Goal: Book appointment/travel/reservation

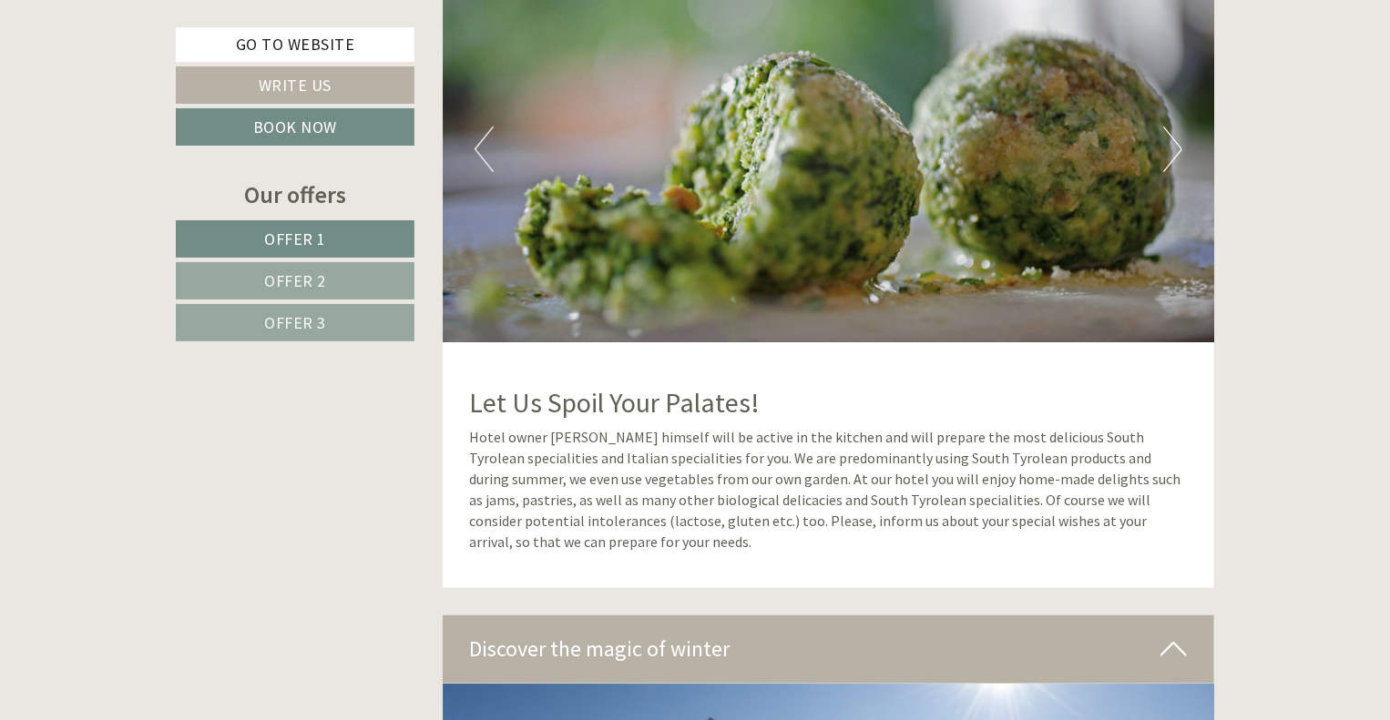
scroll to position [7376, 0]
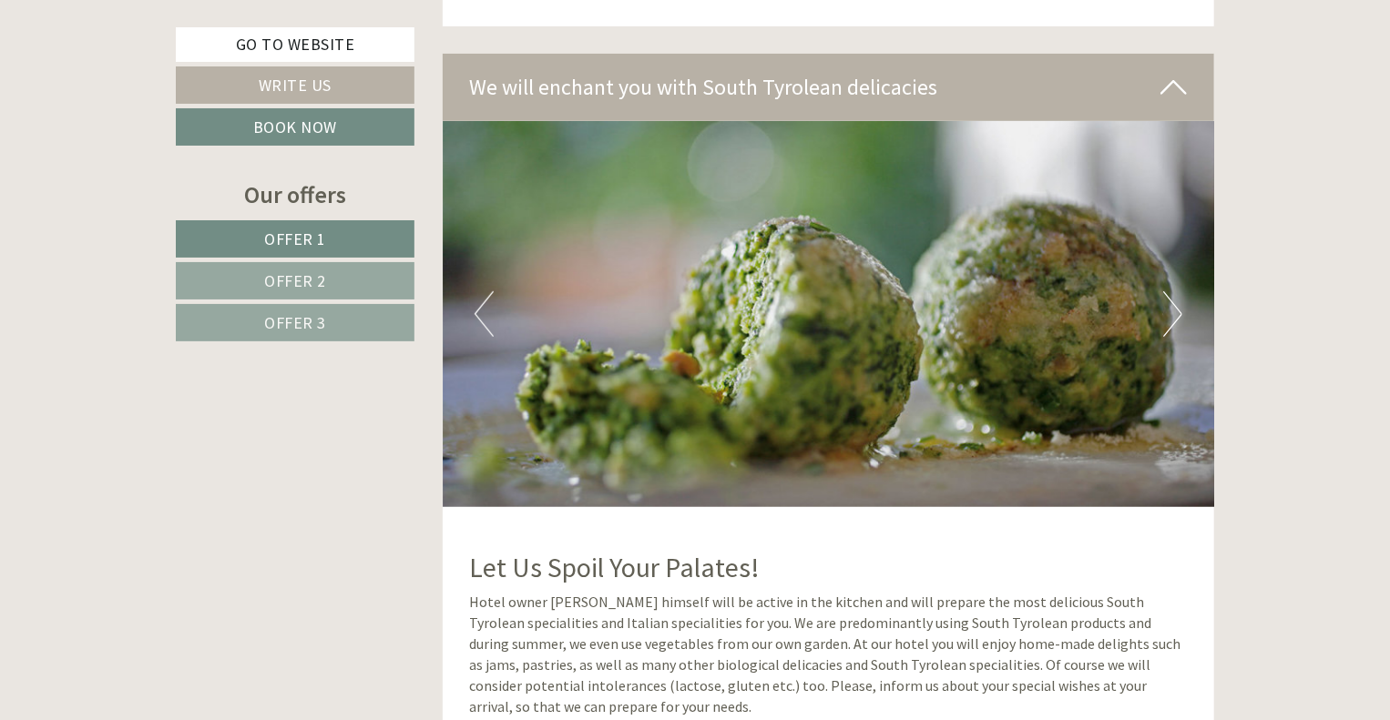
click at [297, 275] on span "Offer 2" at bounding box center [295, 280] width 62 height 21
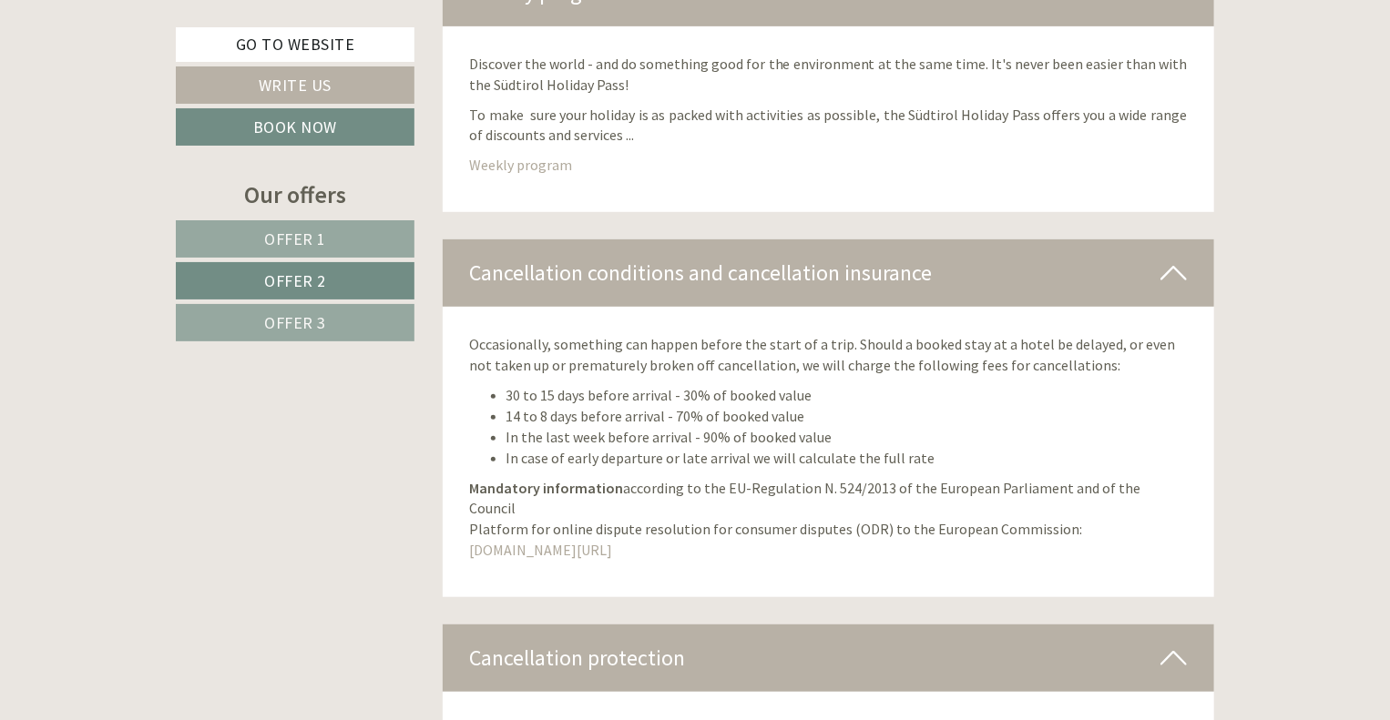
scroll to position [1106, 0]
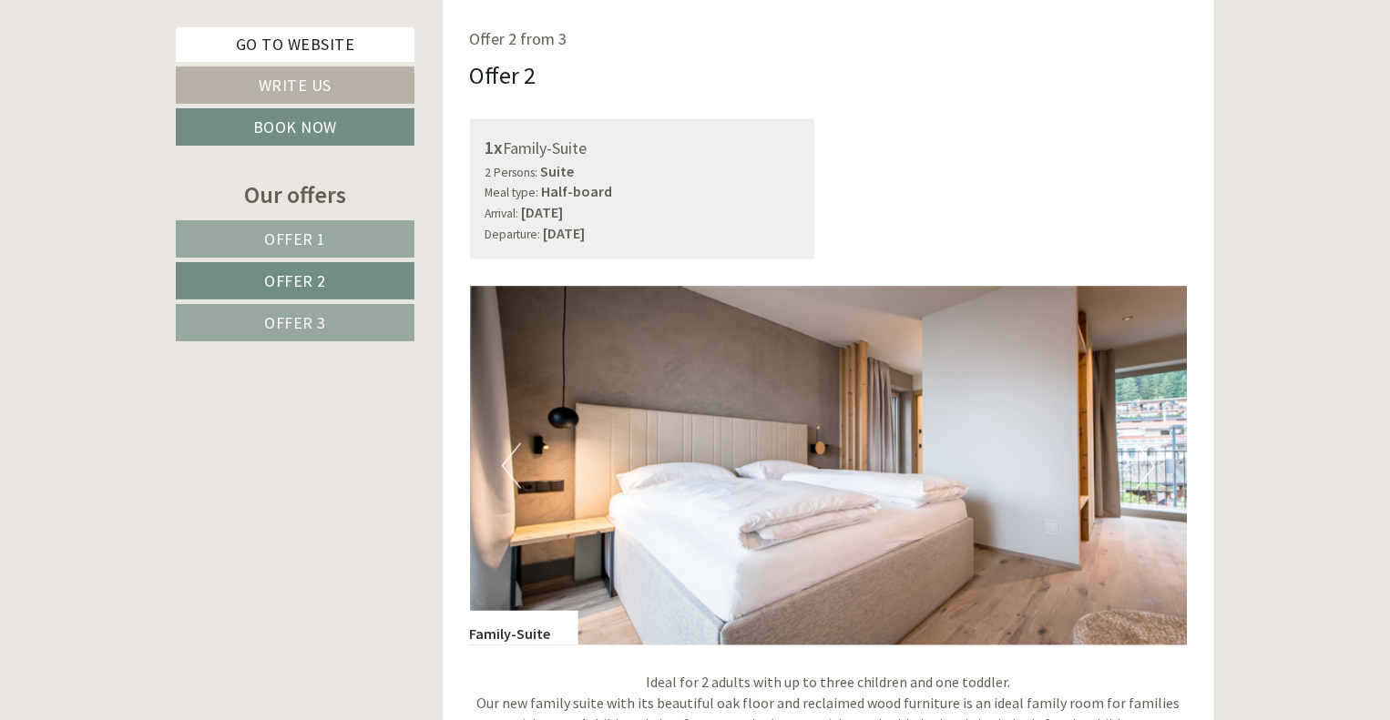
click at [244, 322] on link "Offer 3" at bounding box center [295, 322] width 239 height 37
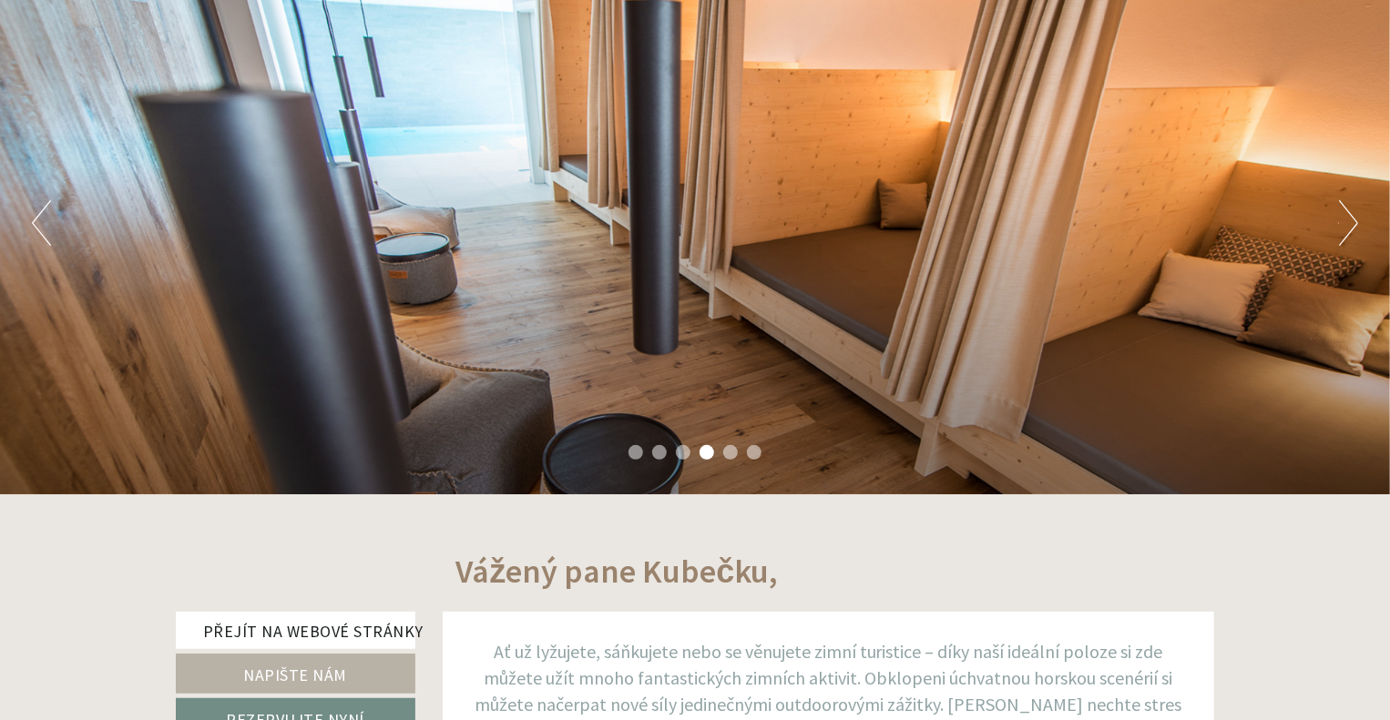
scroll to position [637, 0]
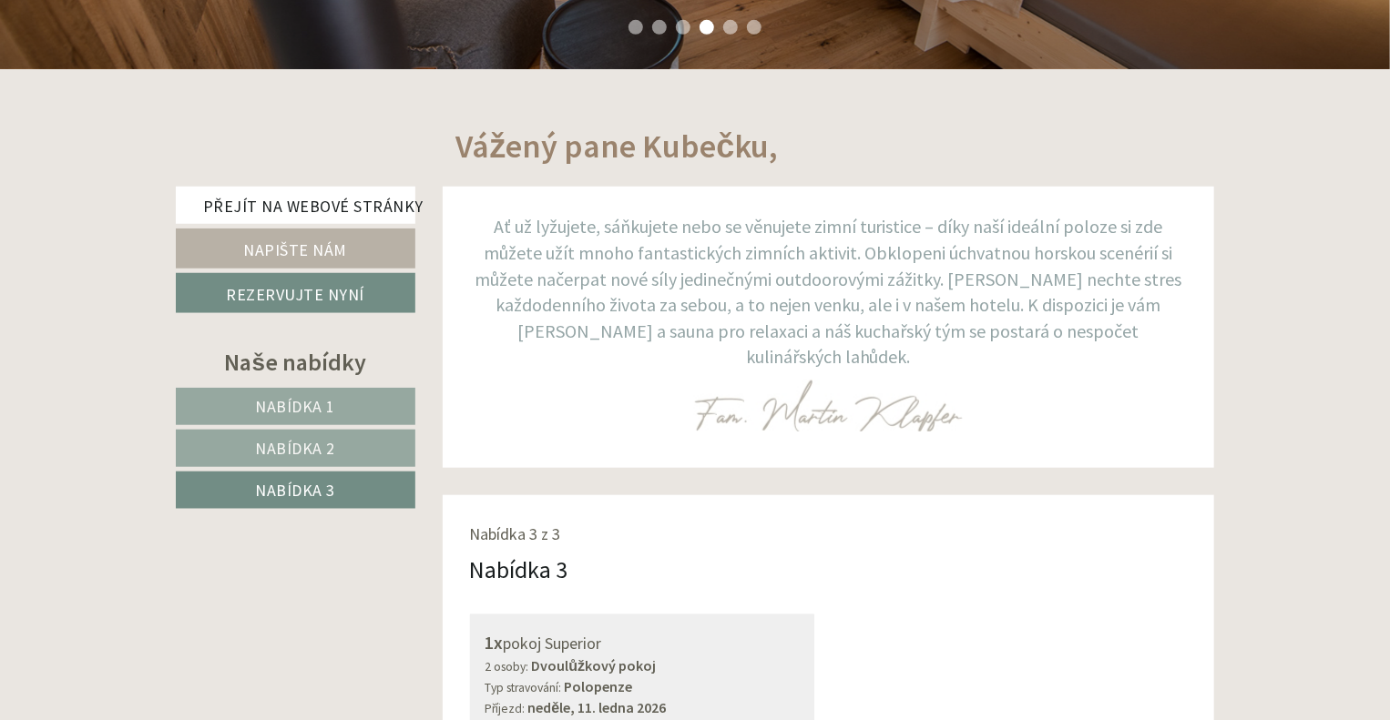
drag, startPoint x: 303, startPoint y: 405, endPoint x: 338, endPoint y: 402, distance: 34.7
click at [303, 405] on font "Nabídka 1" at bounding box center [296, 406] width 80 height 21
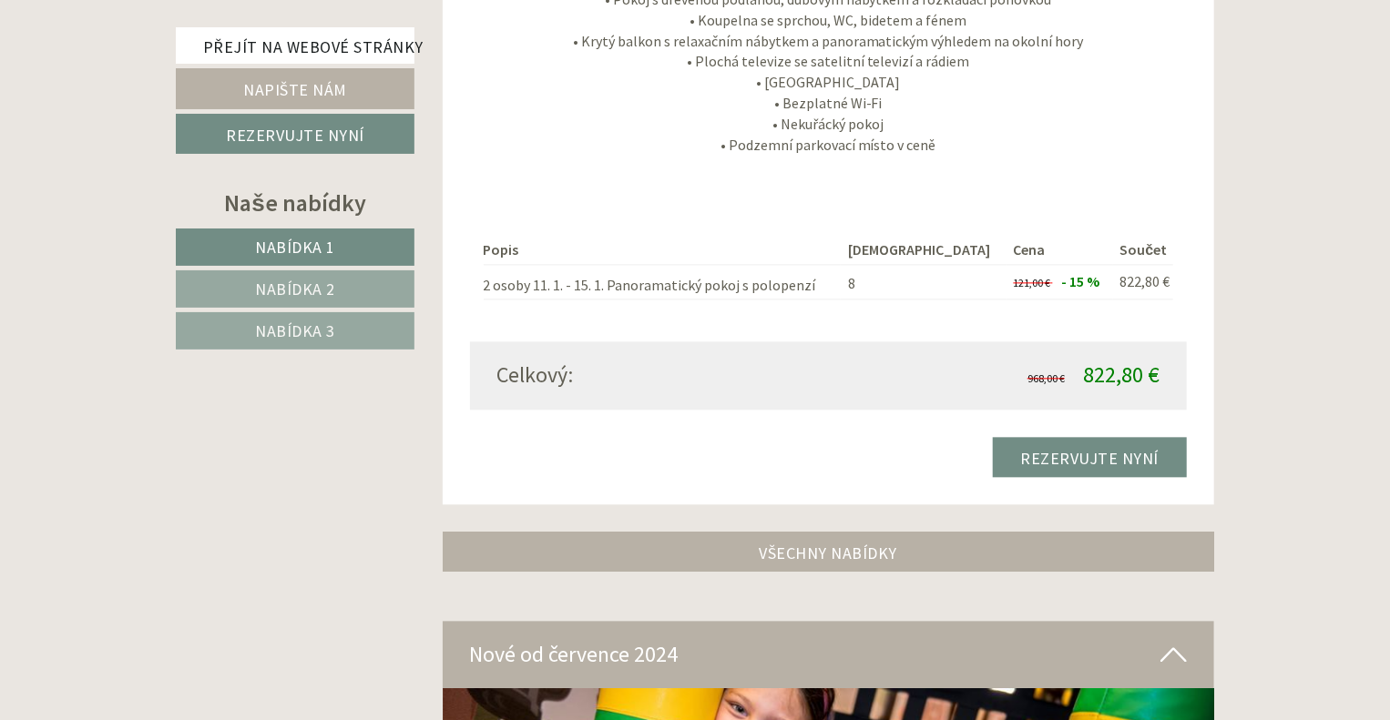
scroll to position [1926, 0]
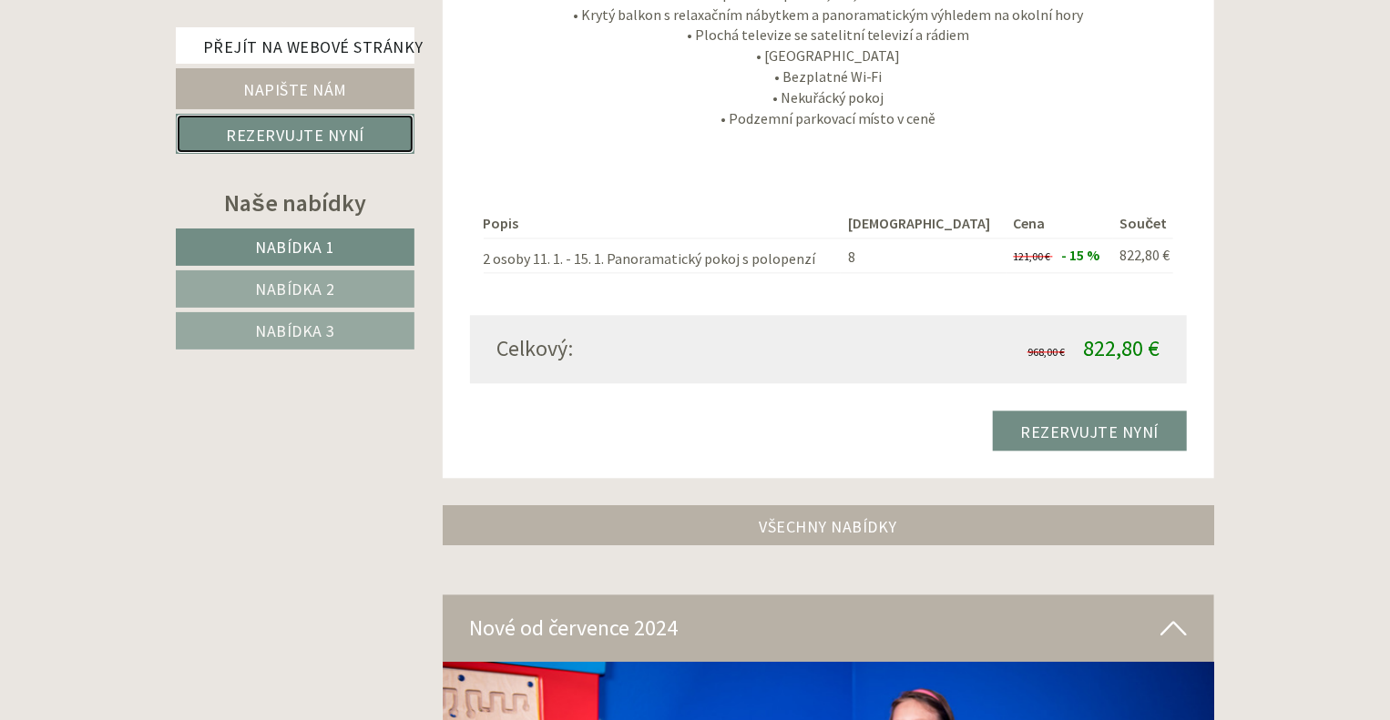
click at [308, 128] on font "Rezervujte nyní" at bounding box center [295, 135] width 138 height 21
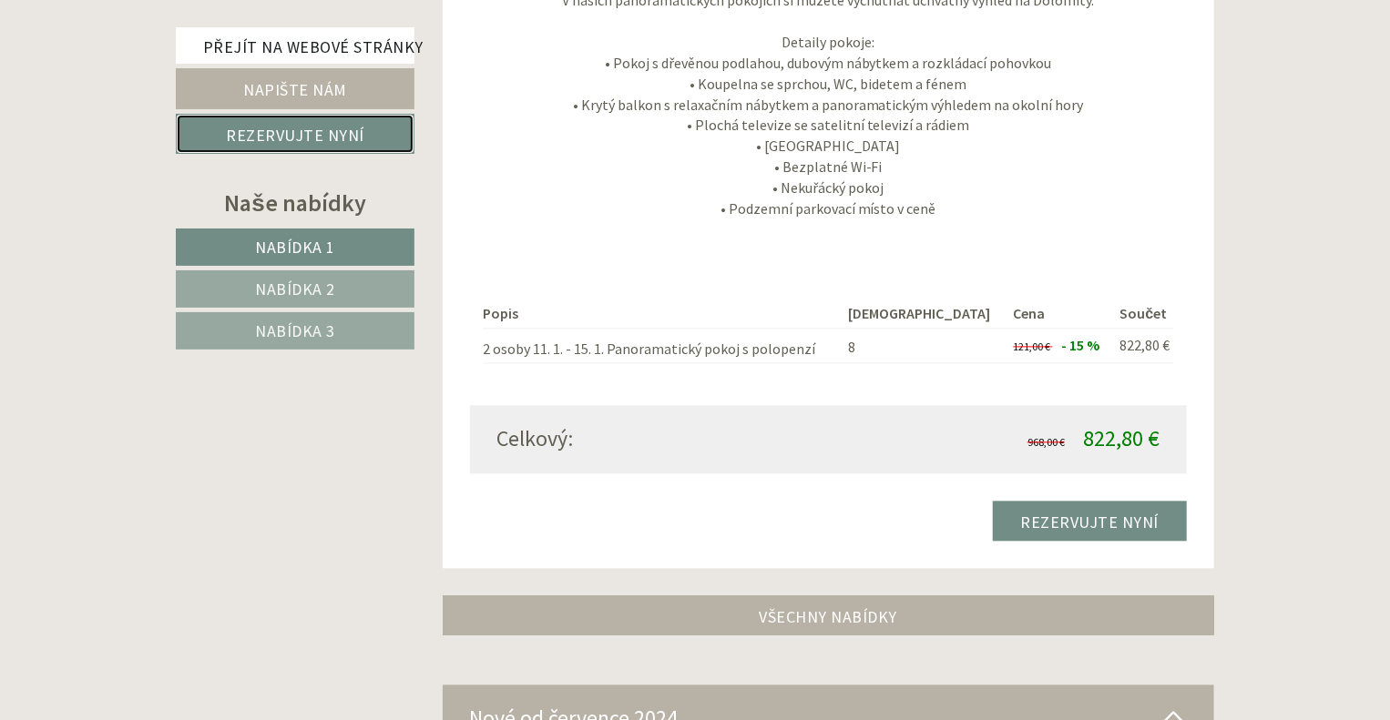
scroll to position [1828, 0]
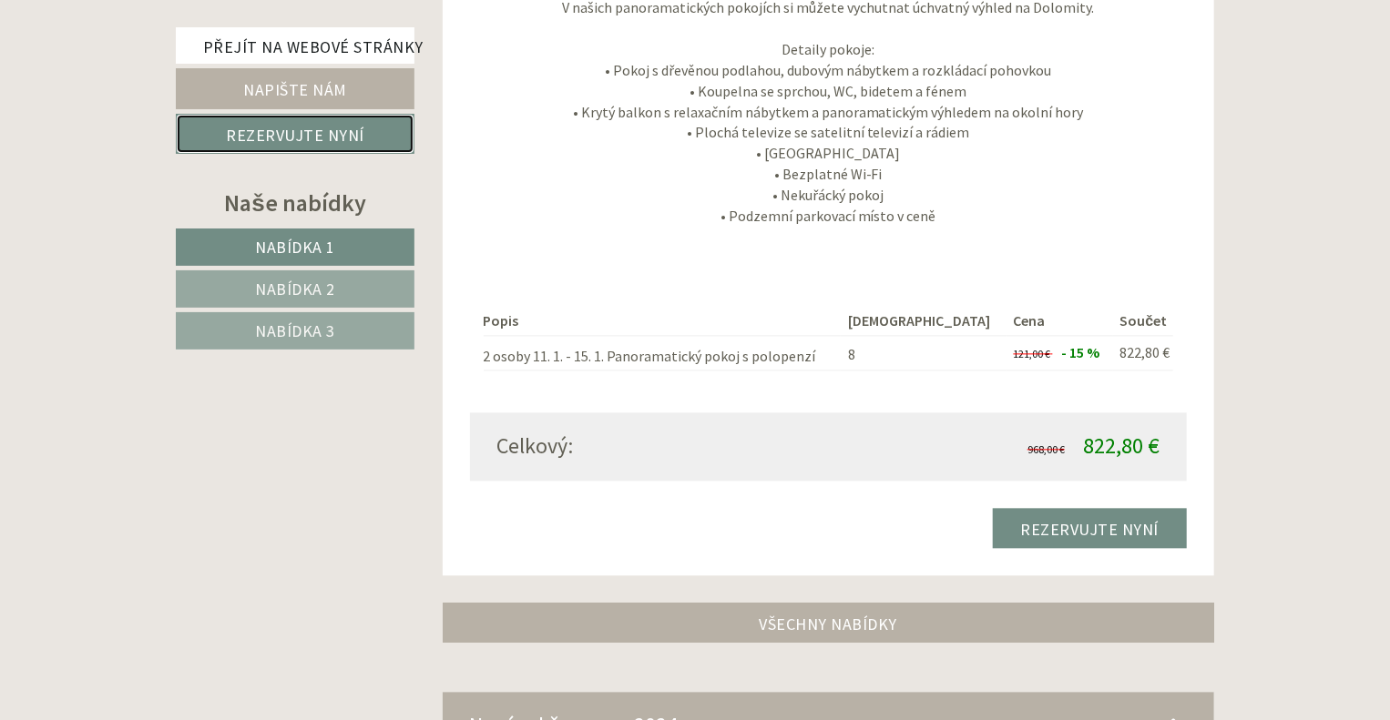
click at [292, 130] on font "Rezervujte nyní" at bounding box center [295, 135] width 138 height 21
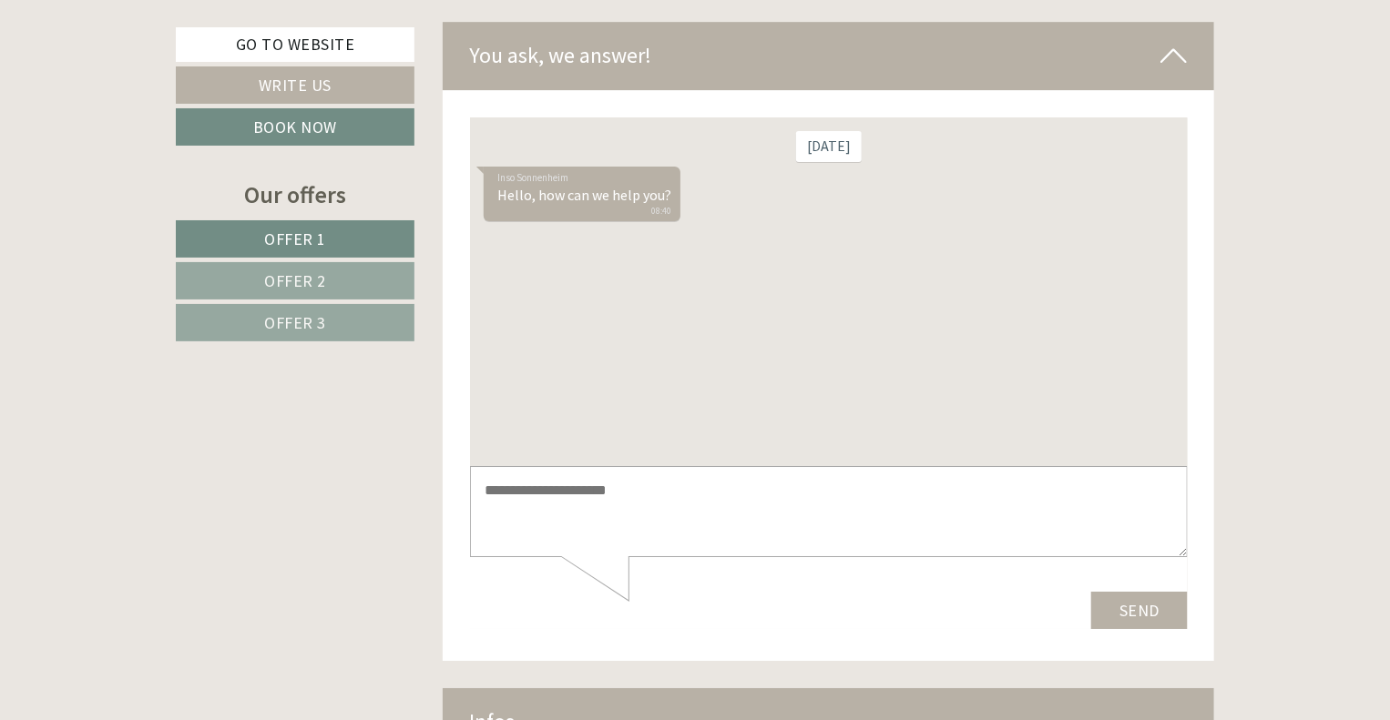
scroll to position [9492, 0]
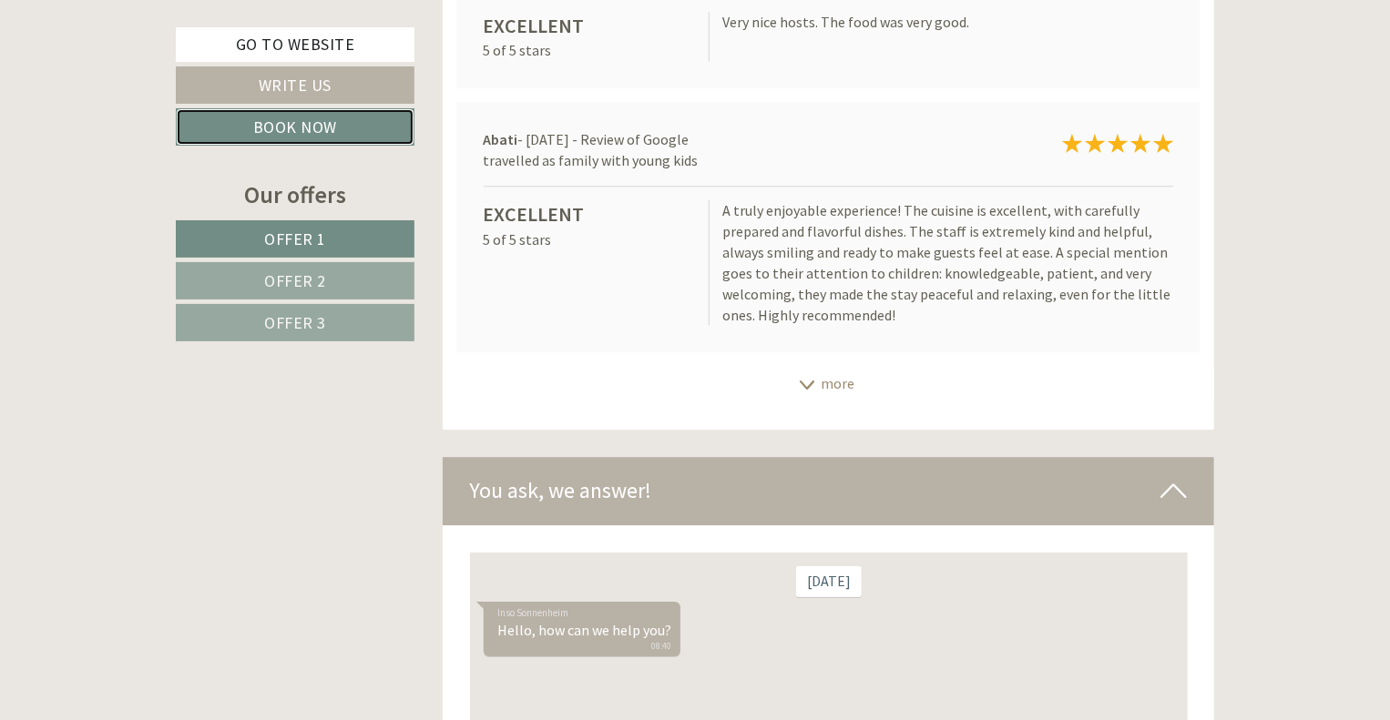
click at [293, 123] on link "Book now" at bounding box center [295, 126] width 239 height 37
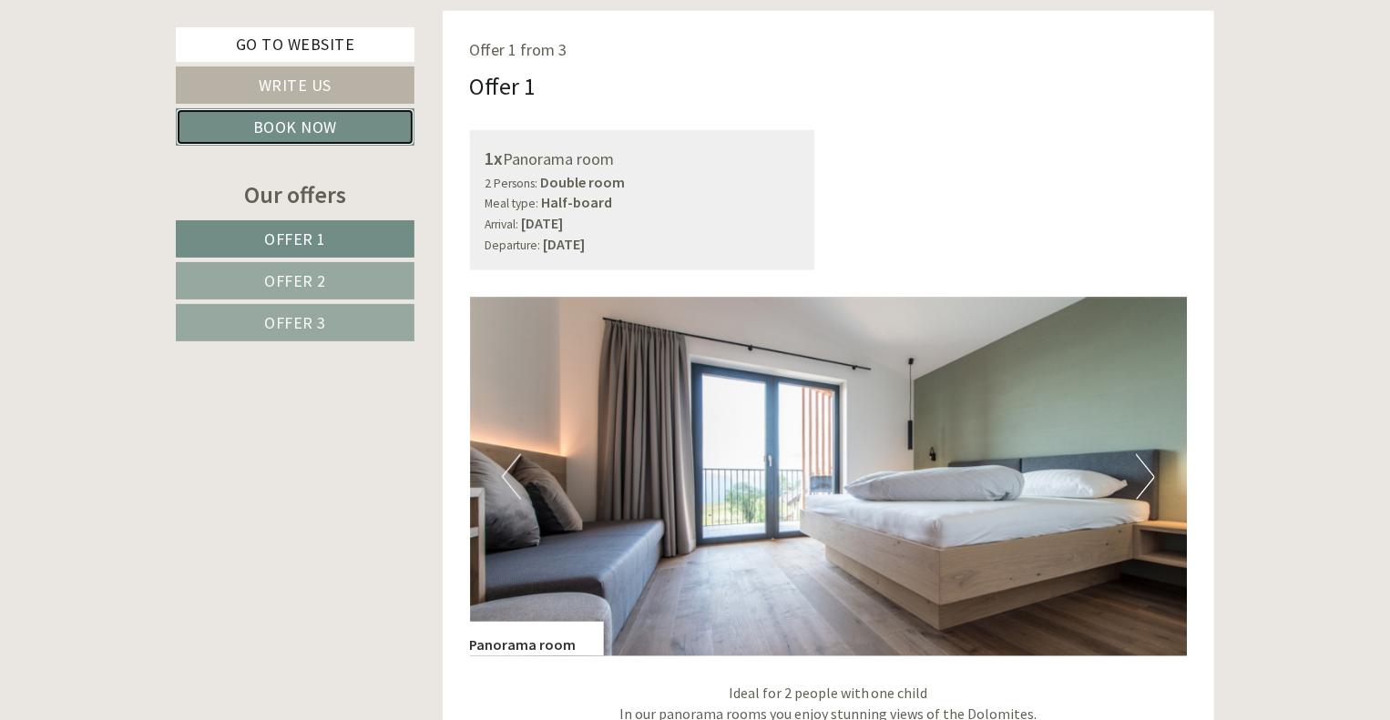
scroll to position [1096, 0]
click at [270, 276] on span "Offer 2" at bounding box center [295, 280] width 62 height 21
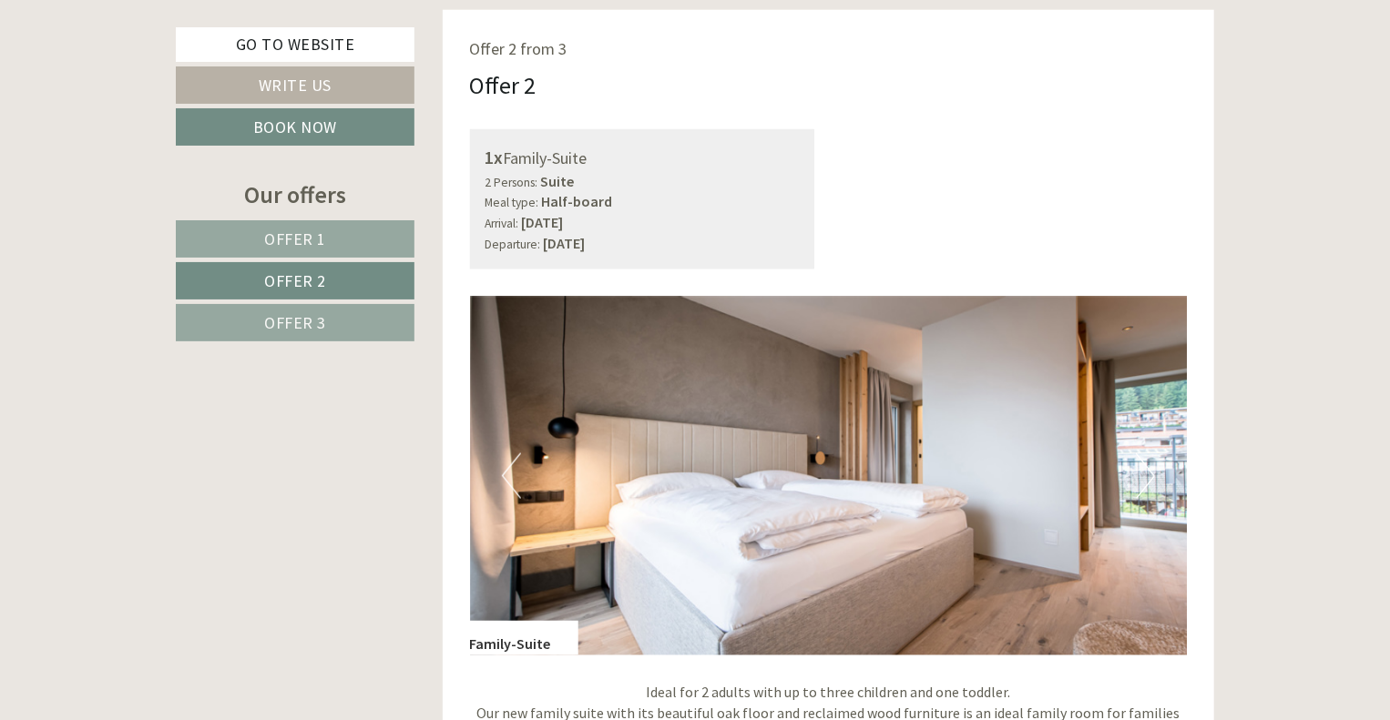
scroll to position [1106, 0]
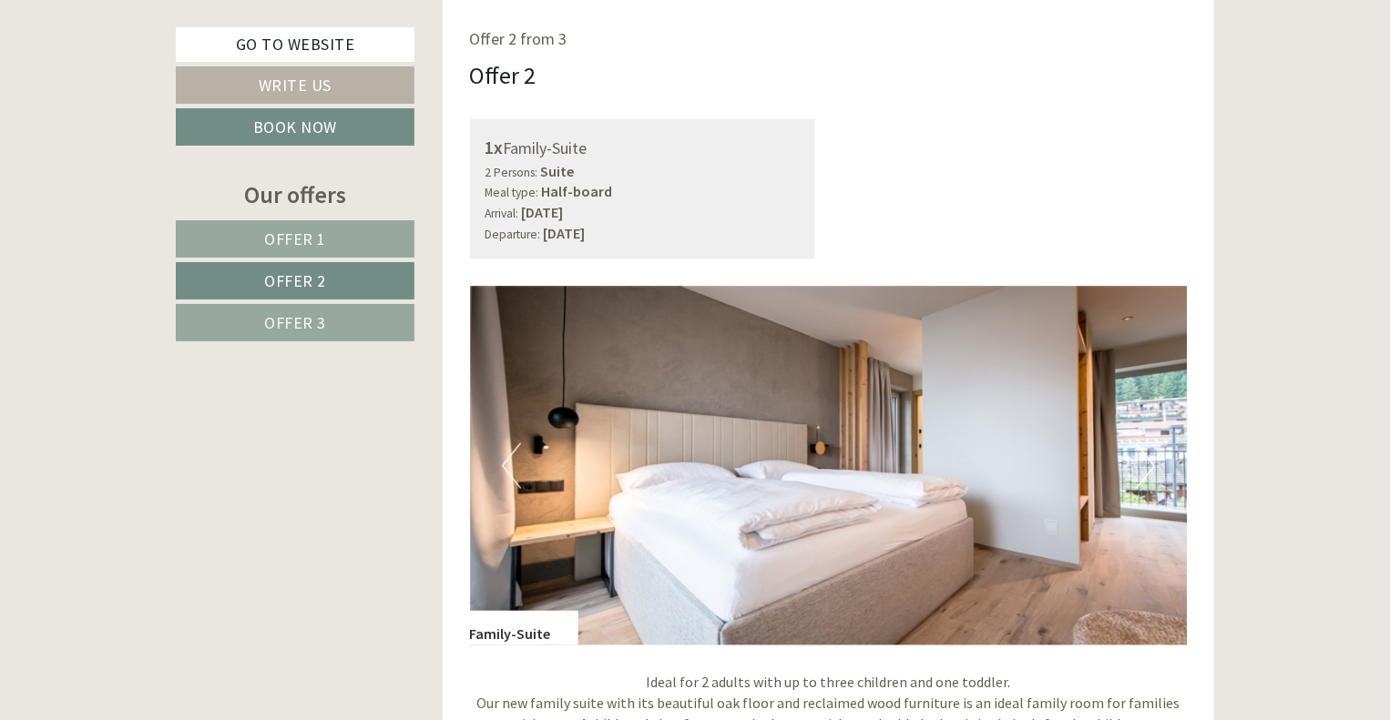
click at [299, 312] on span "Offer 3" at bounding box center [295, 322] width 62 height 21
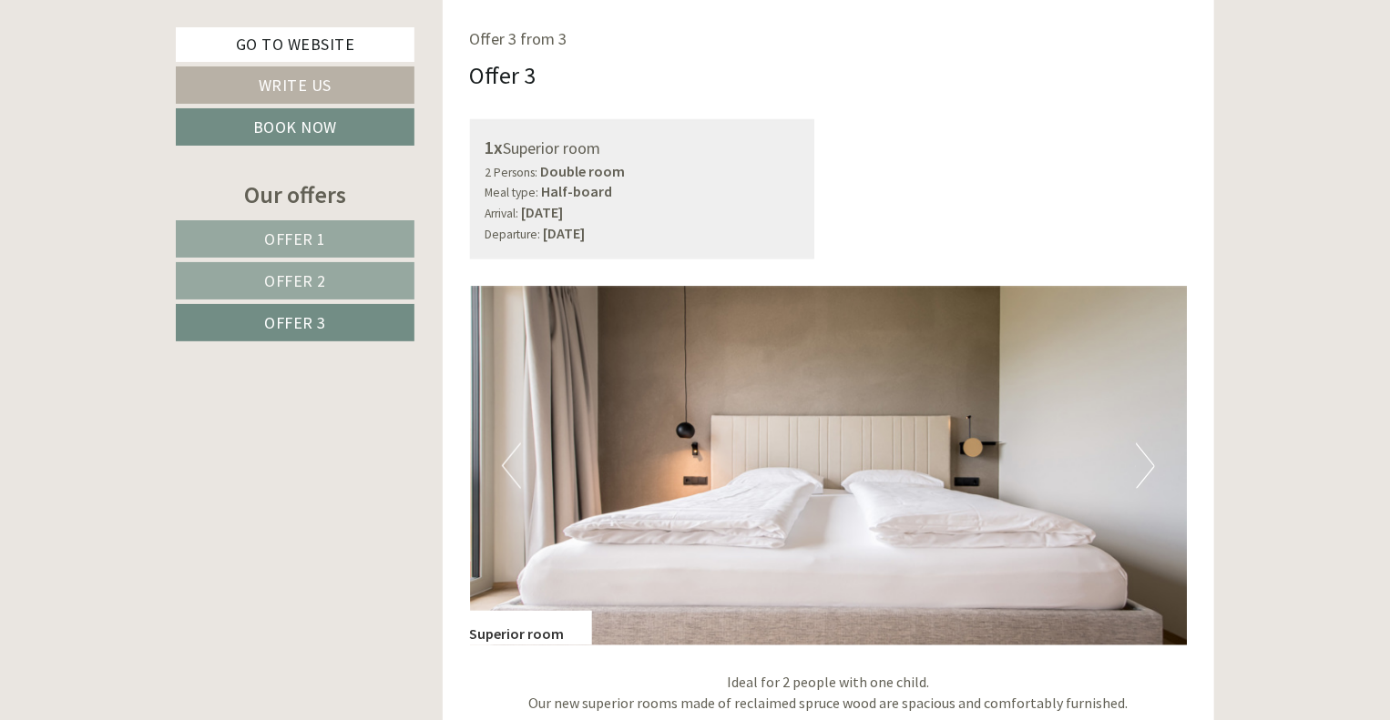
click at [300, 239] on span "Offer 1" at bounding box center [295, 239] width 62 height 21
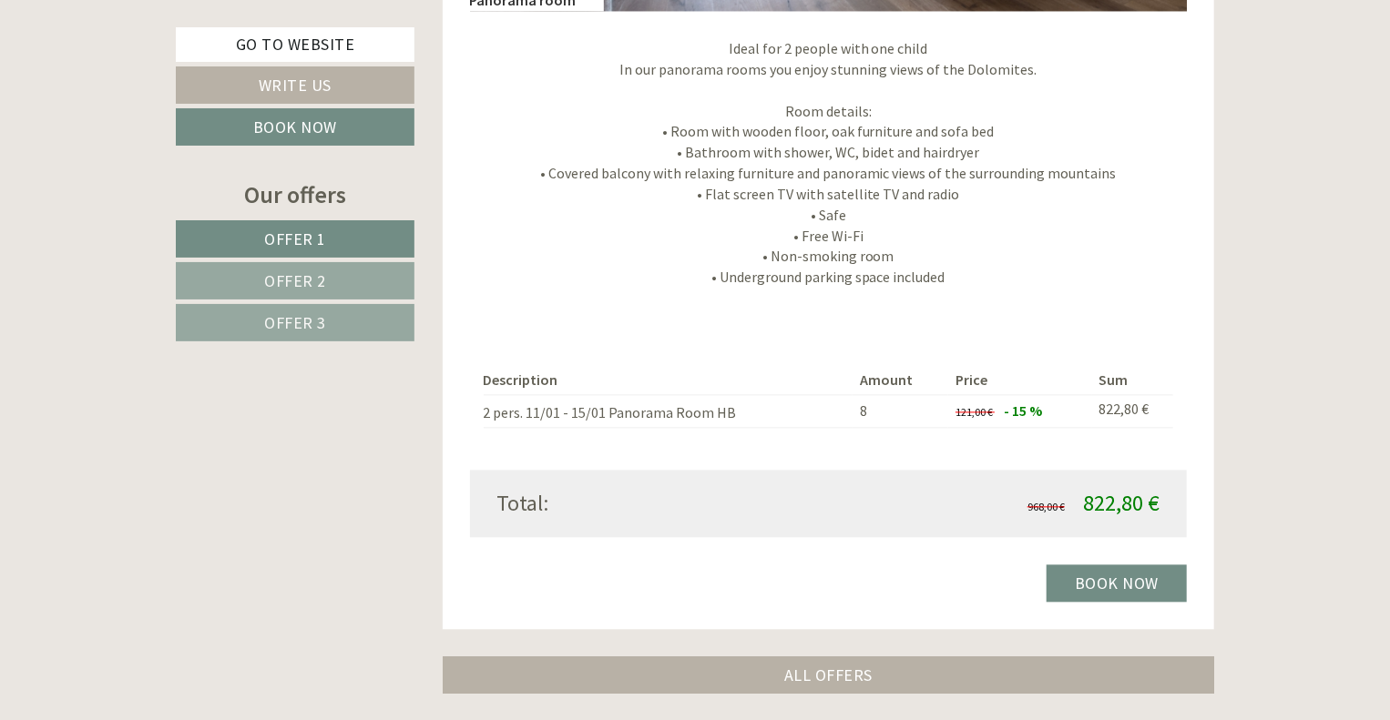
scroll to position [1744, 0]
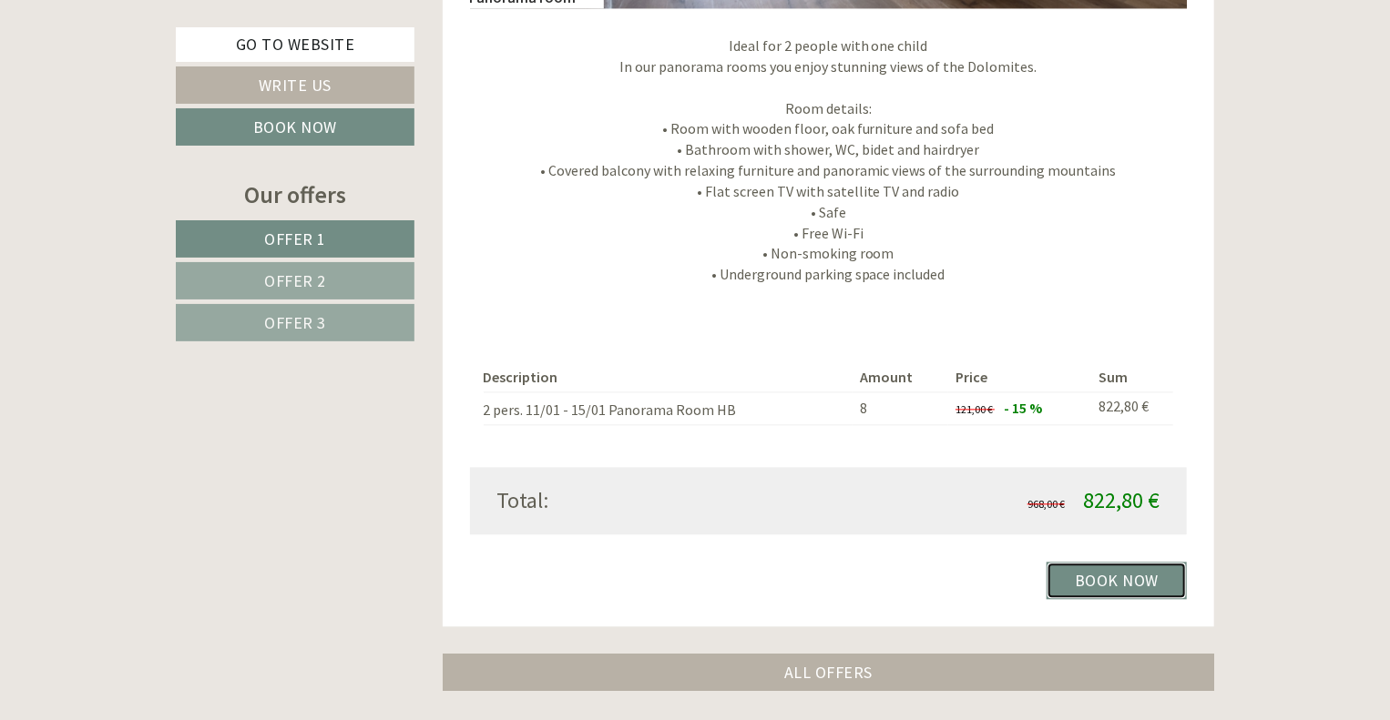
click at [1116, 580] on link "Book now" at bounding box center [1116, 580] width 140 height 37
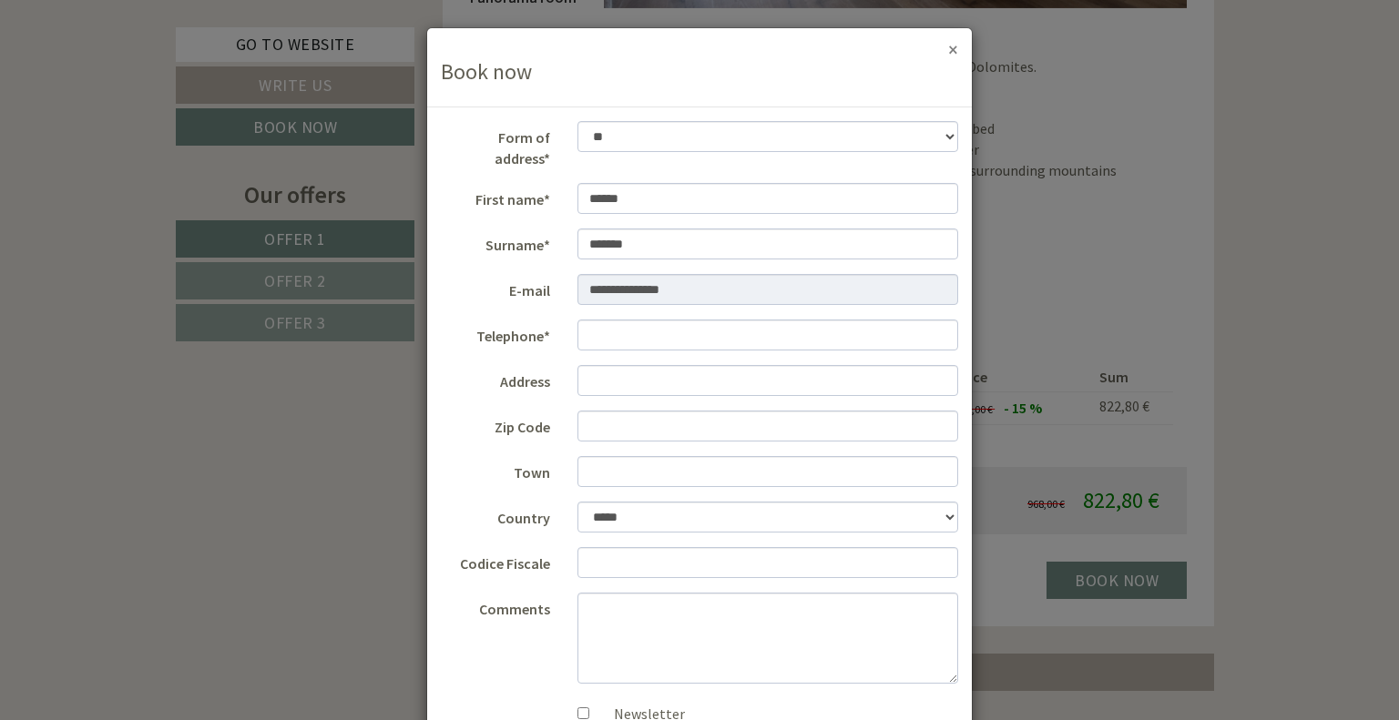
click at [949, 53] on button "×" at bounding box center [953, 49] width 10 height 19
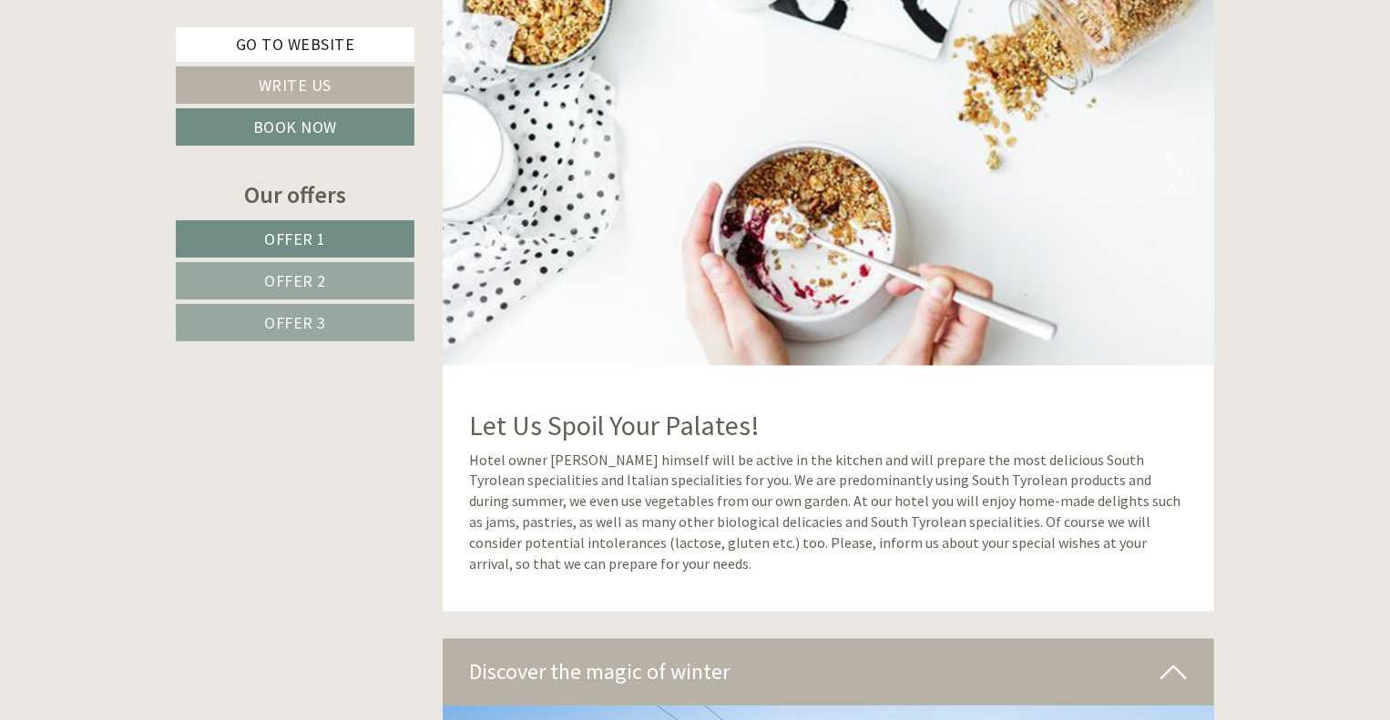
click at [317, 271] on span "Offer 2" at bounding box center [295, 280] width 62 height 21
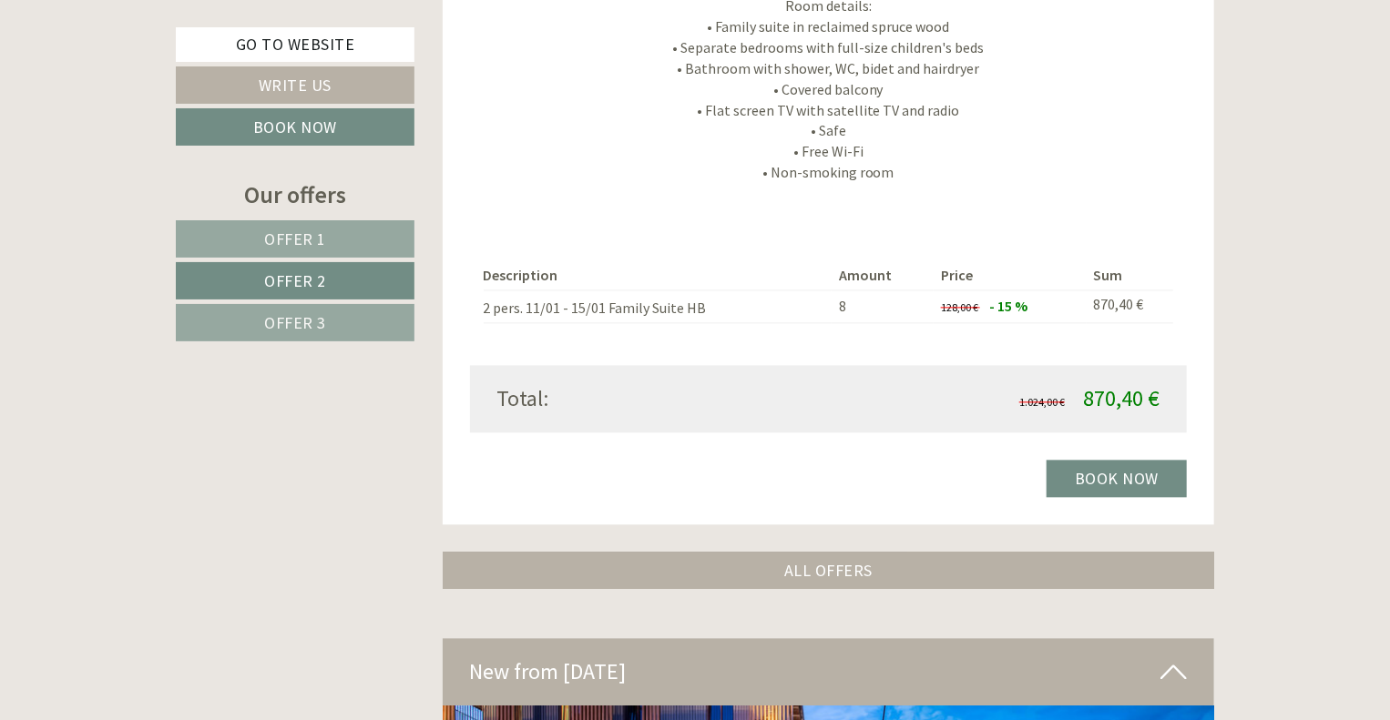
scroll to position [1835, 0]
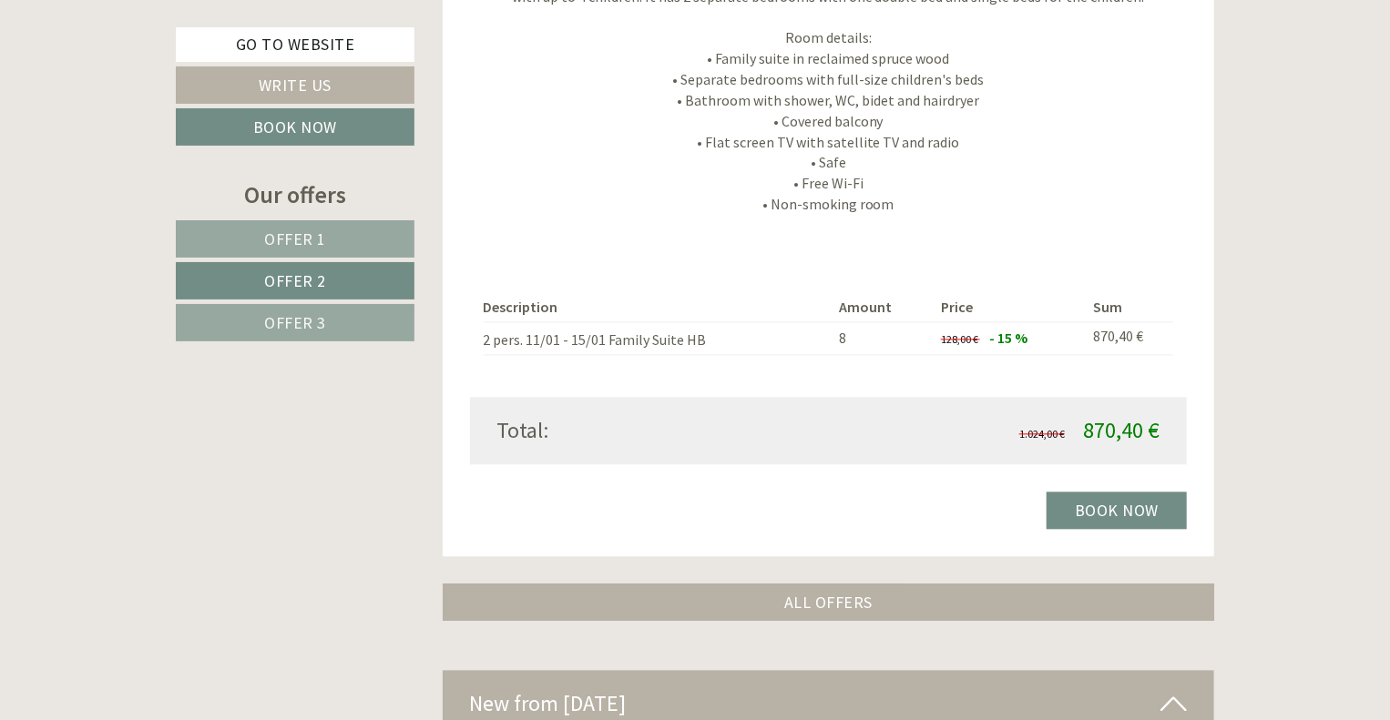
click at [280, 329] on span "Offer 3" at bounding box center [295, 322] width 62 height 21
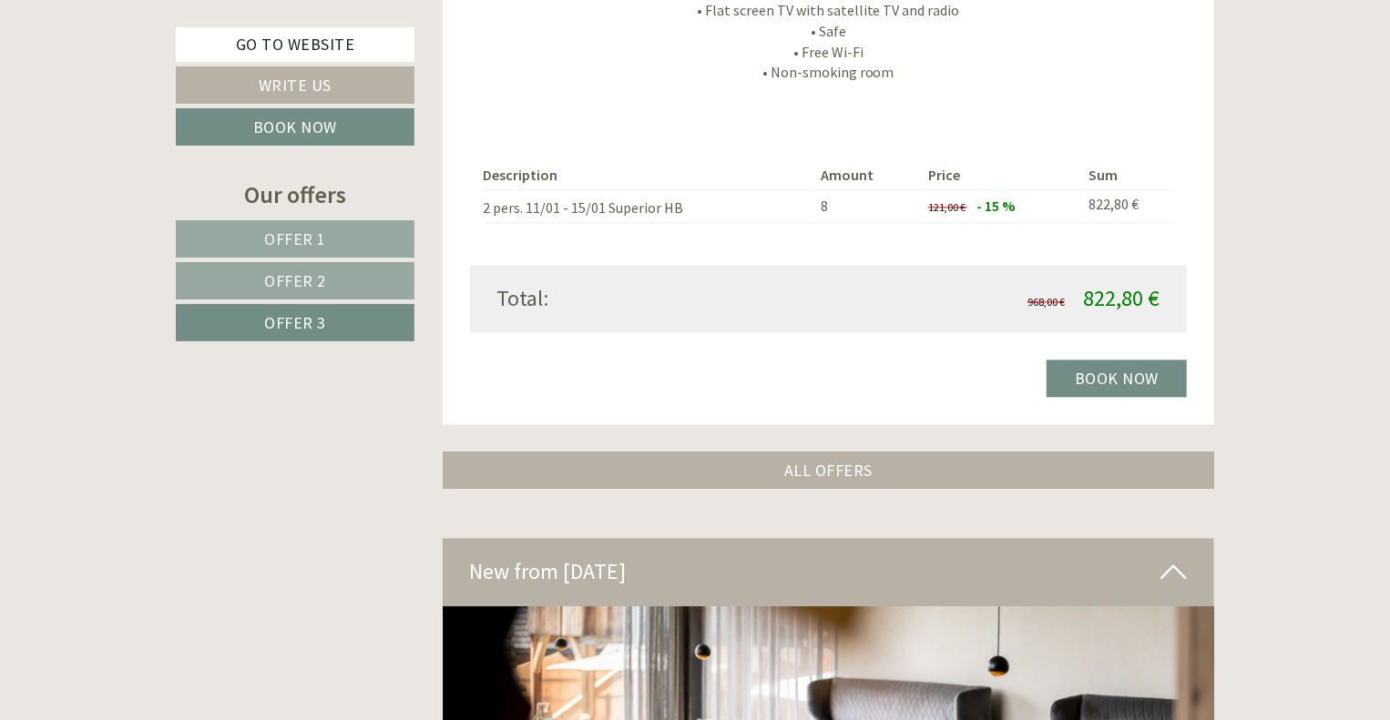
scroll to position [1926, 0]
click at [277, 240] on span "Offer 1" at bounding box center [295, 239] width 62 height 21
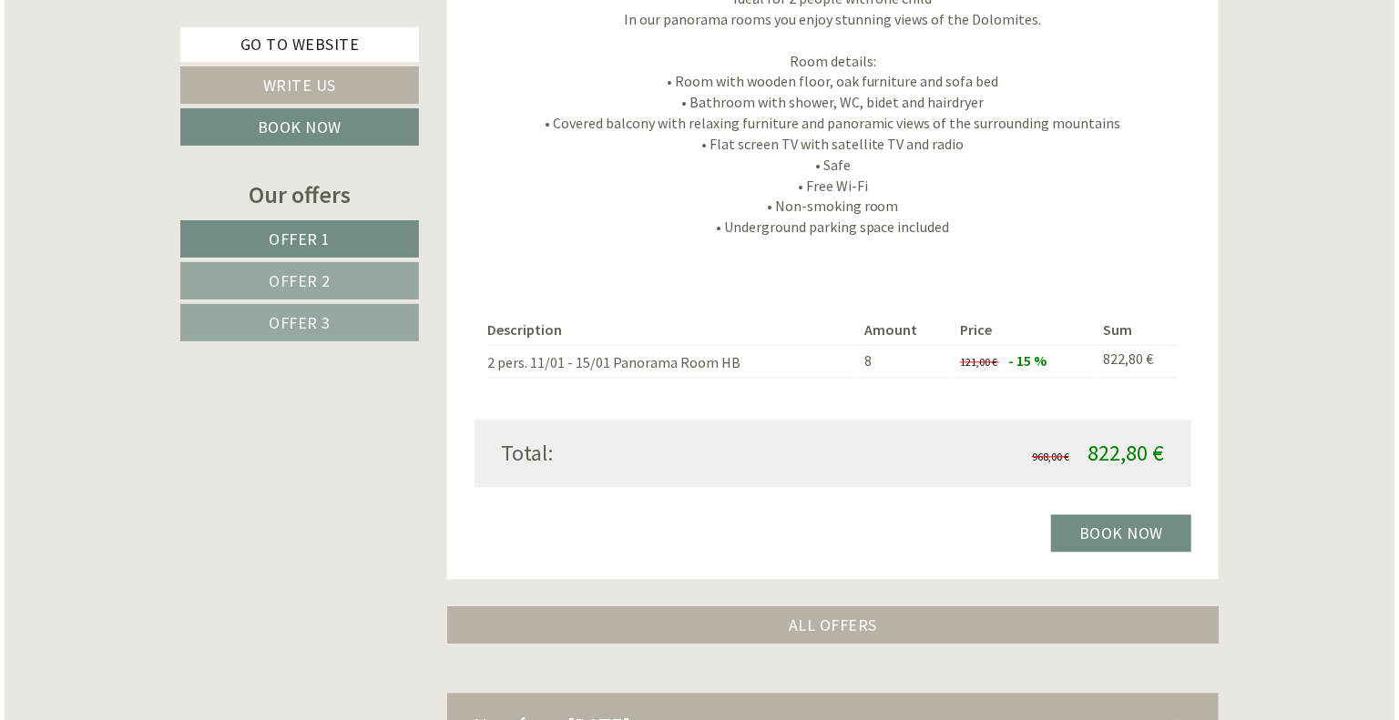
scroll to position [2017, 0]
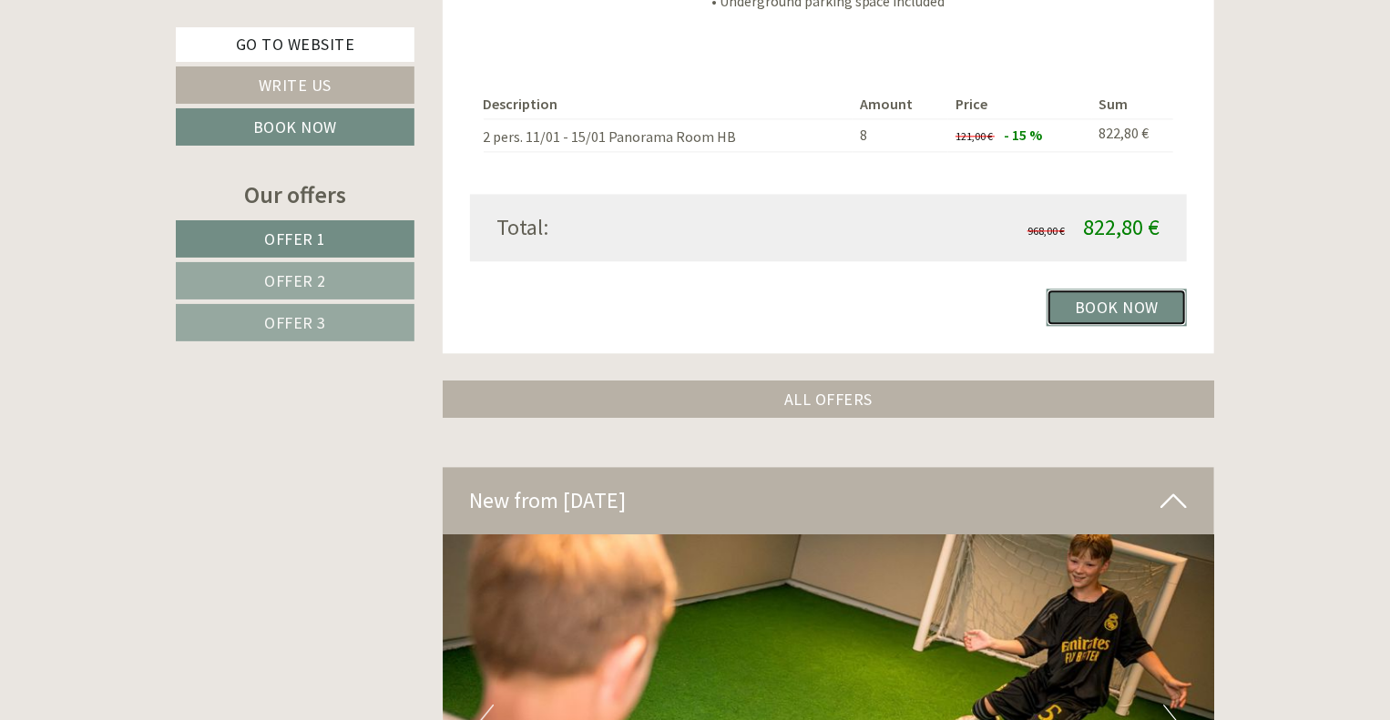
click at [1123, 301] on link "Book now" at bounding box center [1116, 307] width 140 height 37
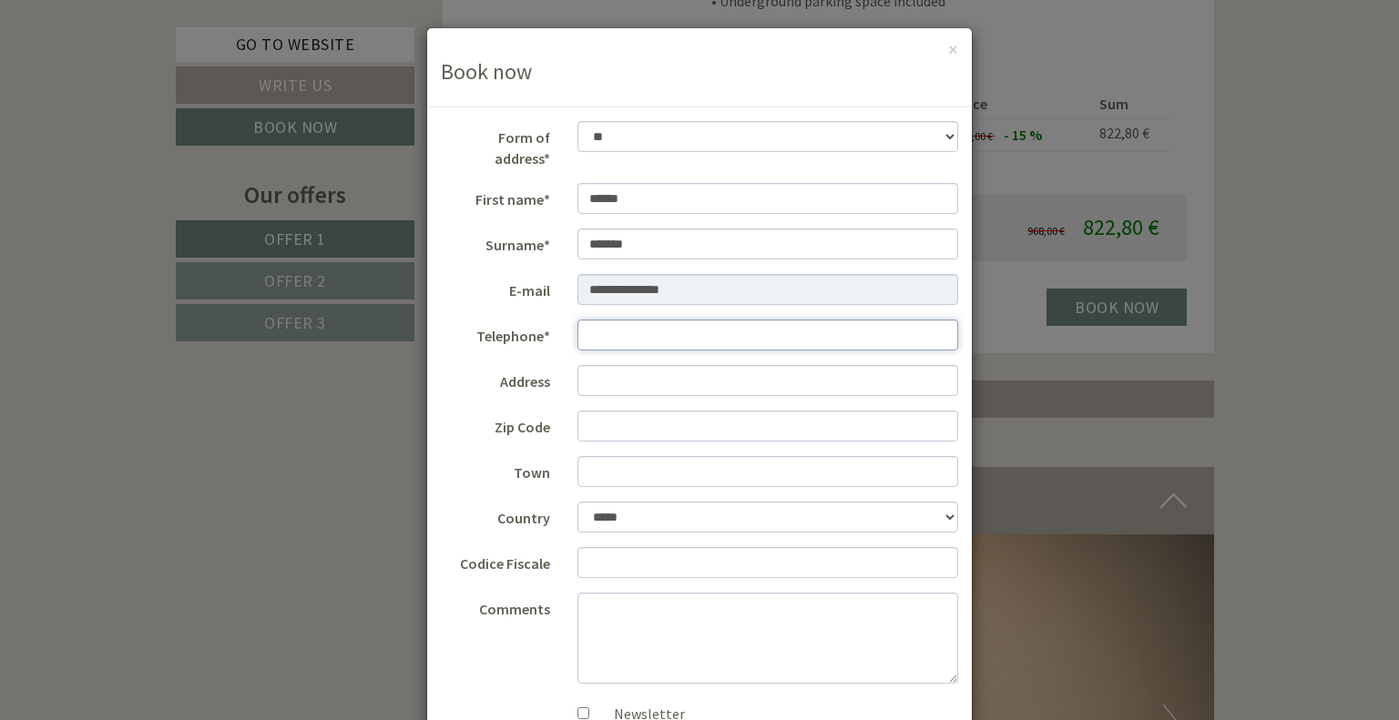
drag, startPoint x: 626, startPoint y: 316, endPoint x: 656, endPoint y: 336, distance: 36.1
click at [626, 320] on input "Telephone*" at bounding box center [768, 335] width 382 height 31
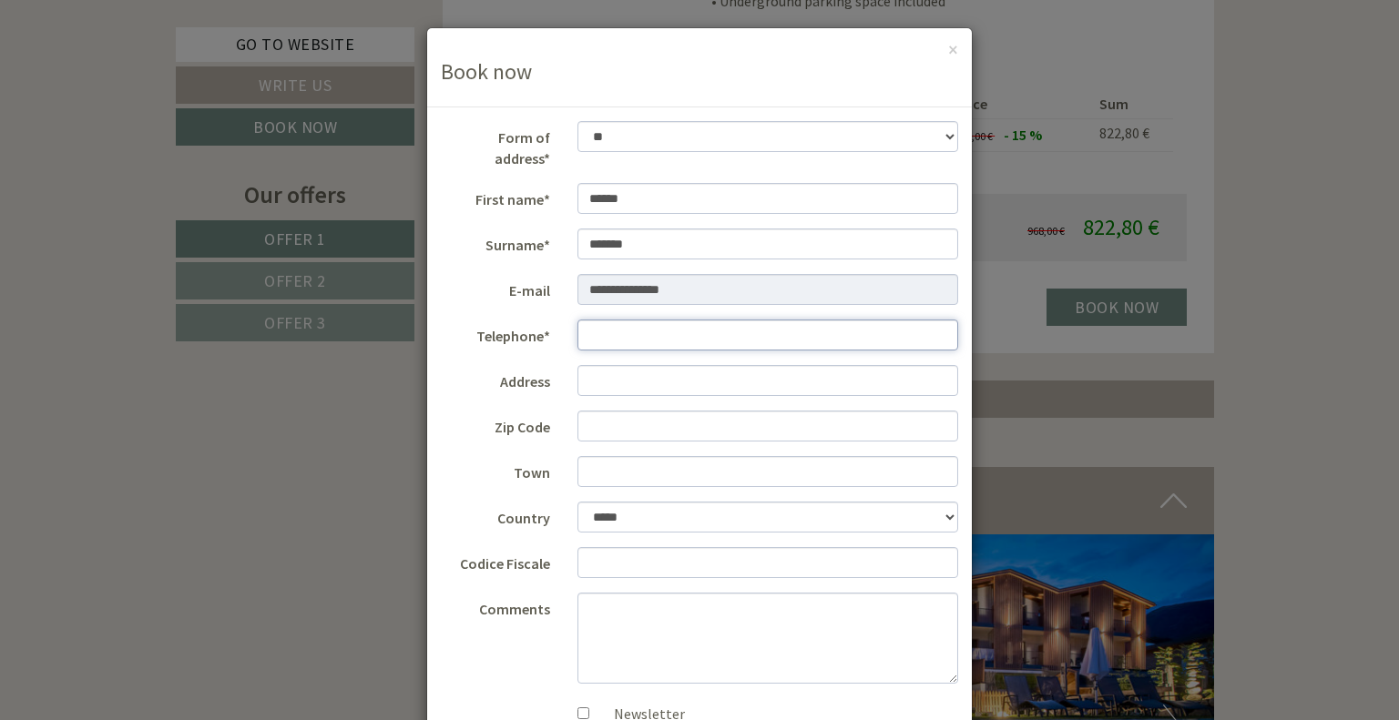
type input "*********"
type input "**********"
type input "*****"
type input "******"
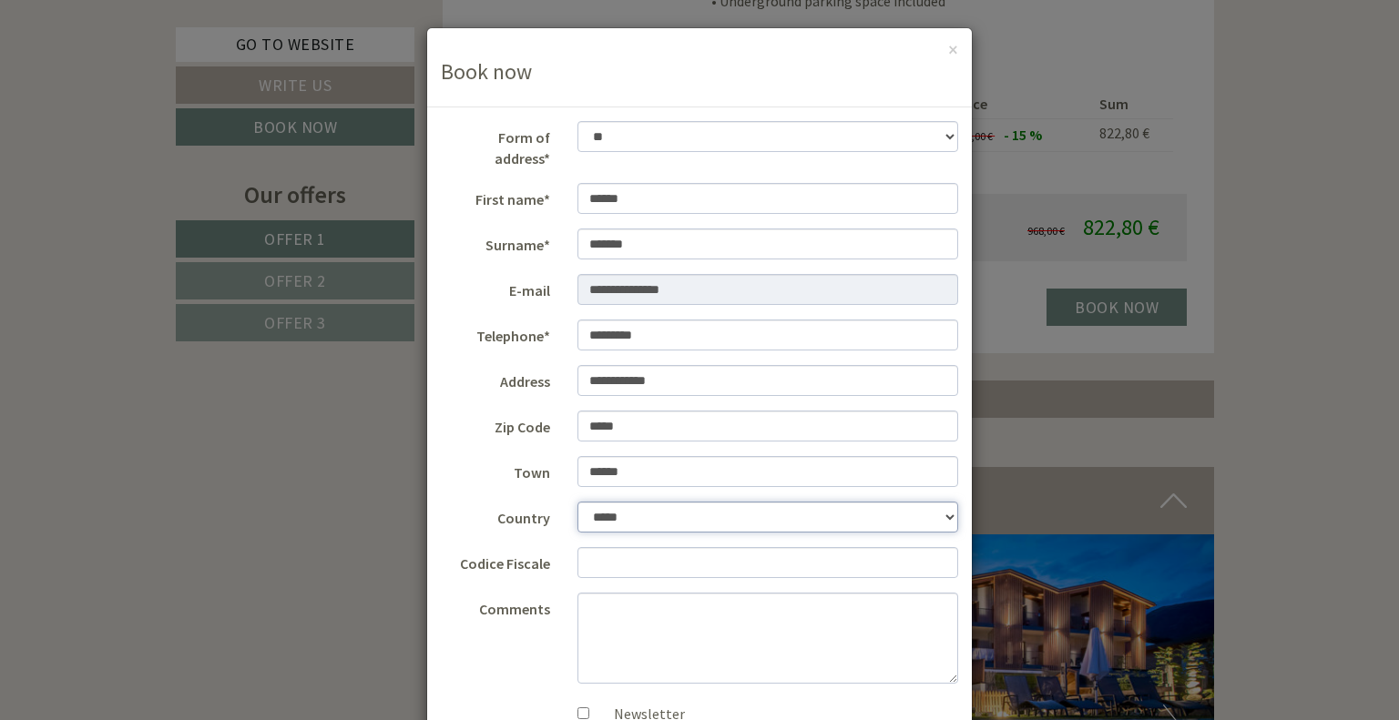
select select "**"
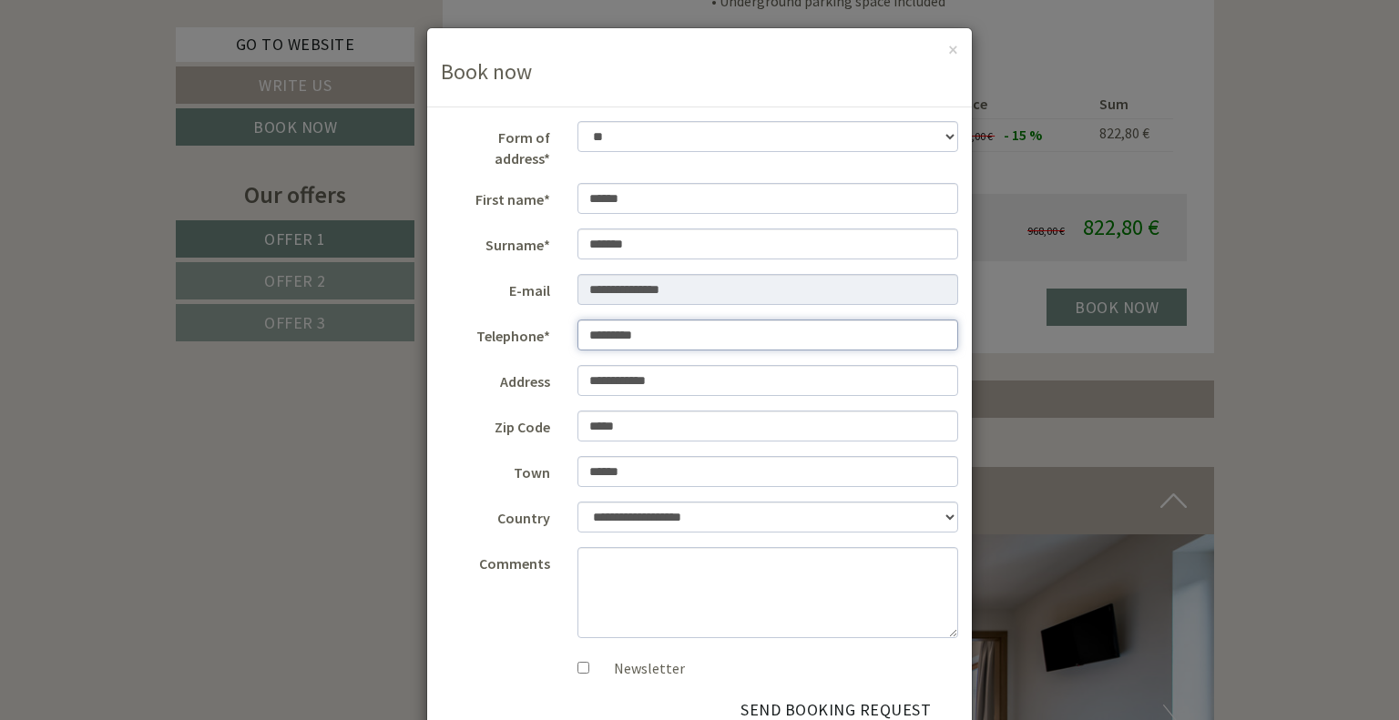
click at [581, 320] on input "*********" at bounding box center [768, 335] width 382 height 31
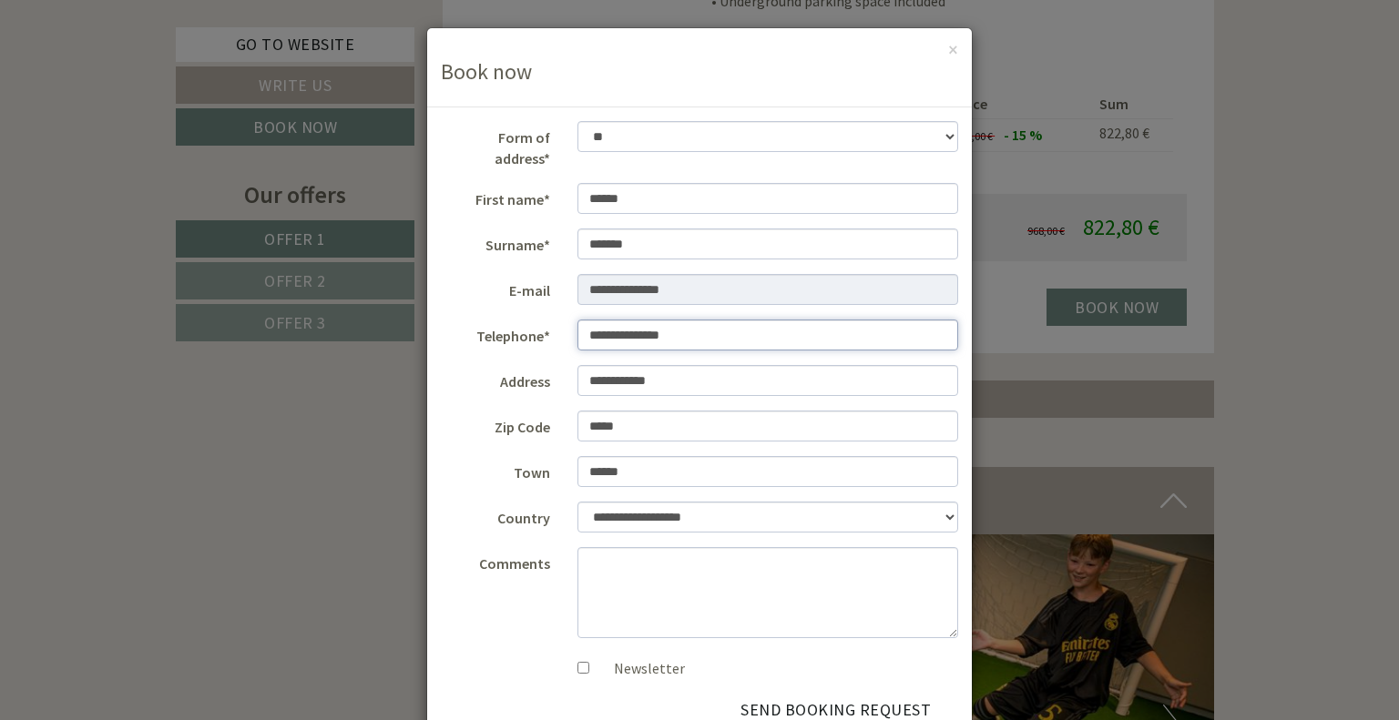
click at [597, 320] on input "**********" at bounding box center [768, 335] width 382 height 31
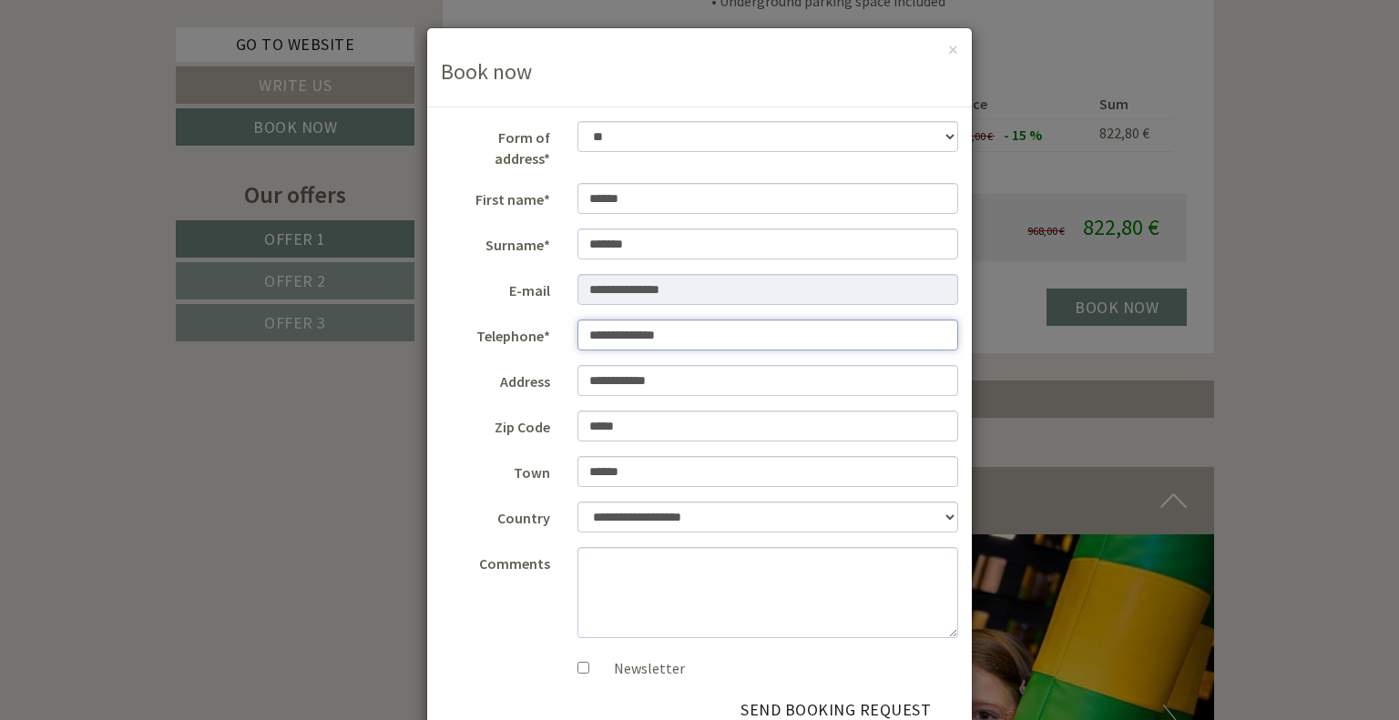
click at [612, 321] on input "**********" at bounding box center [768, 335] width 382 height 31
type input "*********"
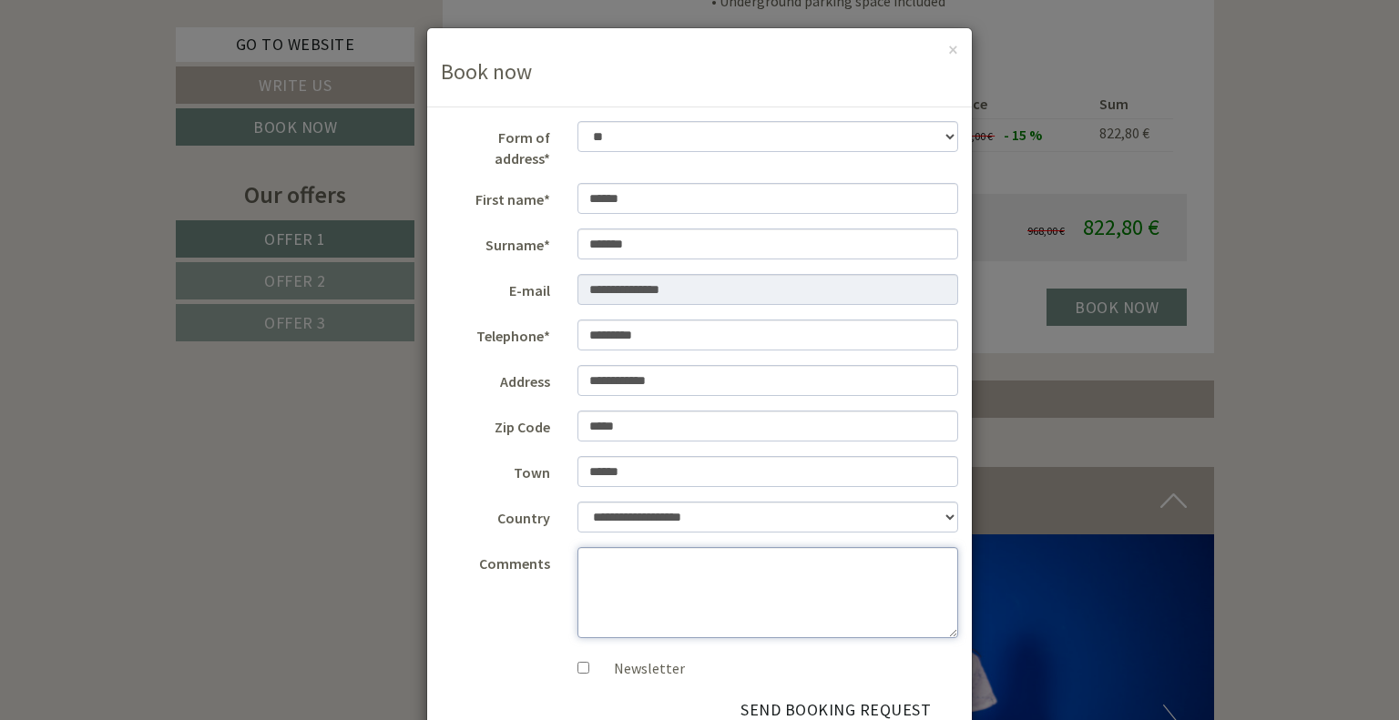
click at [685, 569] on textarea "Comments" at bounding box center [768, 592] width 382 height 91
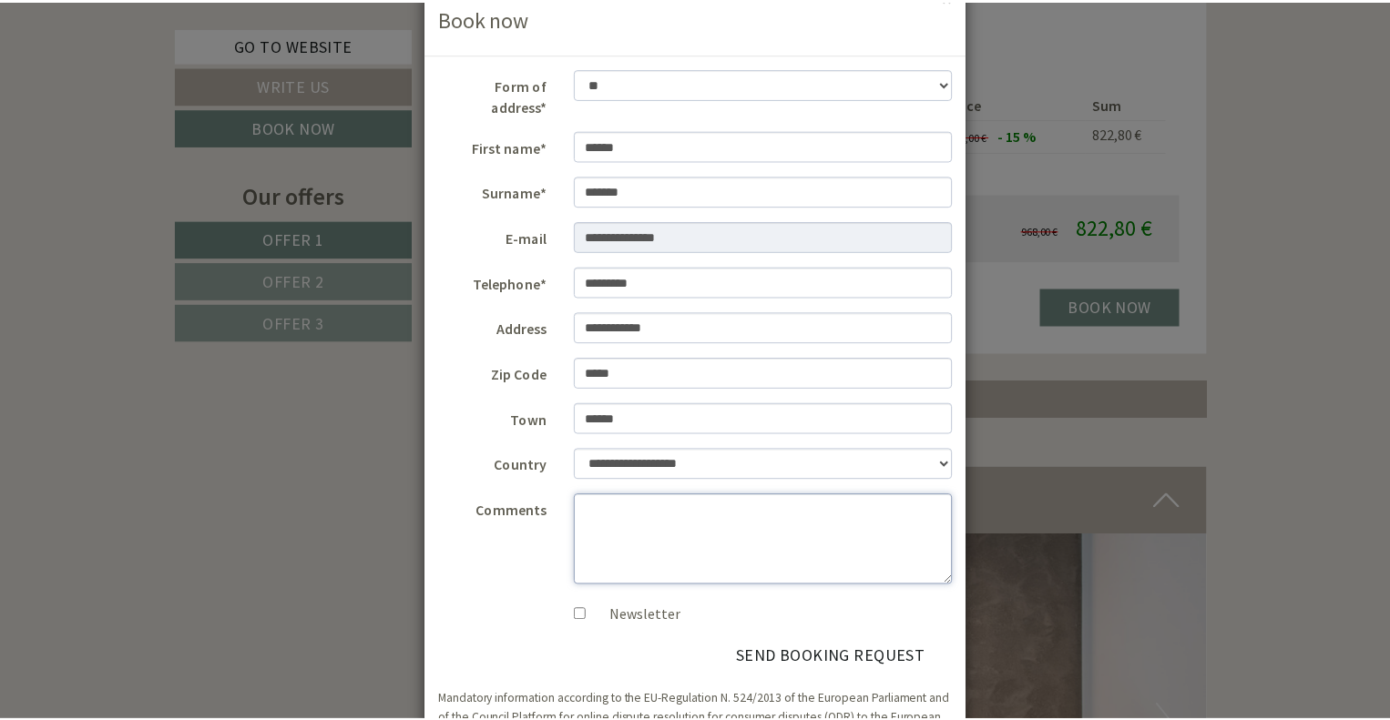
scroll to position [107, 0]
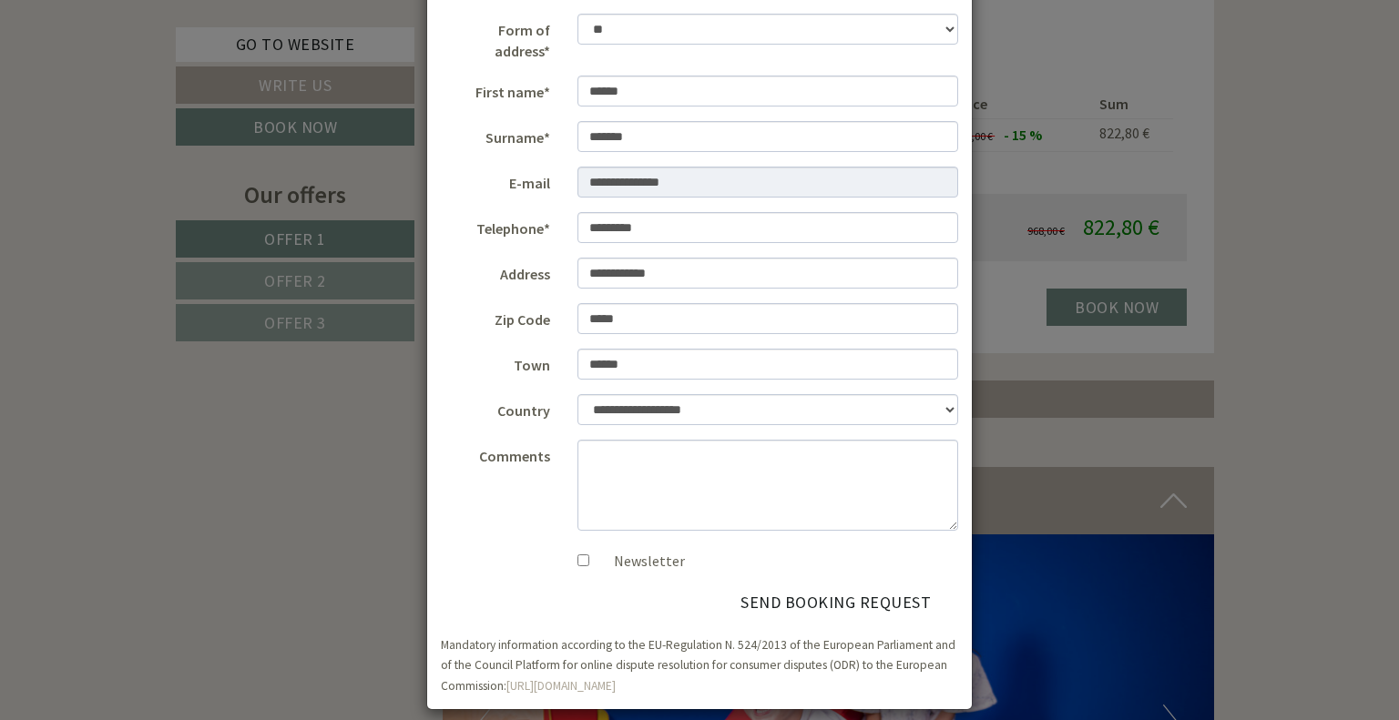
click at [250, 577] on div "**********" at bounding box center [699, 360] width 1399 height 720
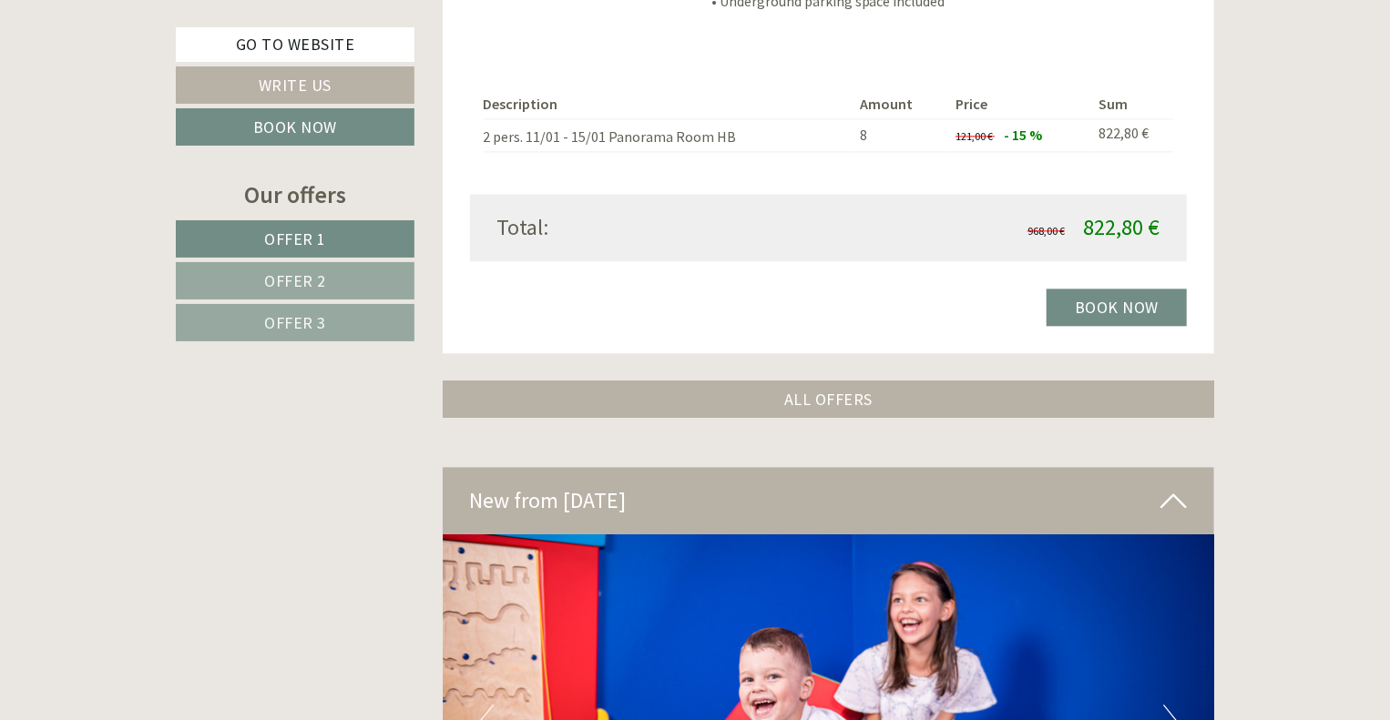
drag, startPoint x: 277, startPoint y: 334, endPoint x: 286, endPoint y: 332, distance: 9.3
click at [277, 334] on link "Offer 3" at bounding box center [295, 322] width 239 height 37
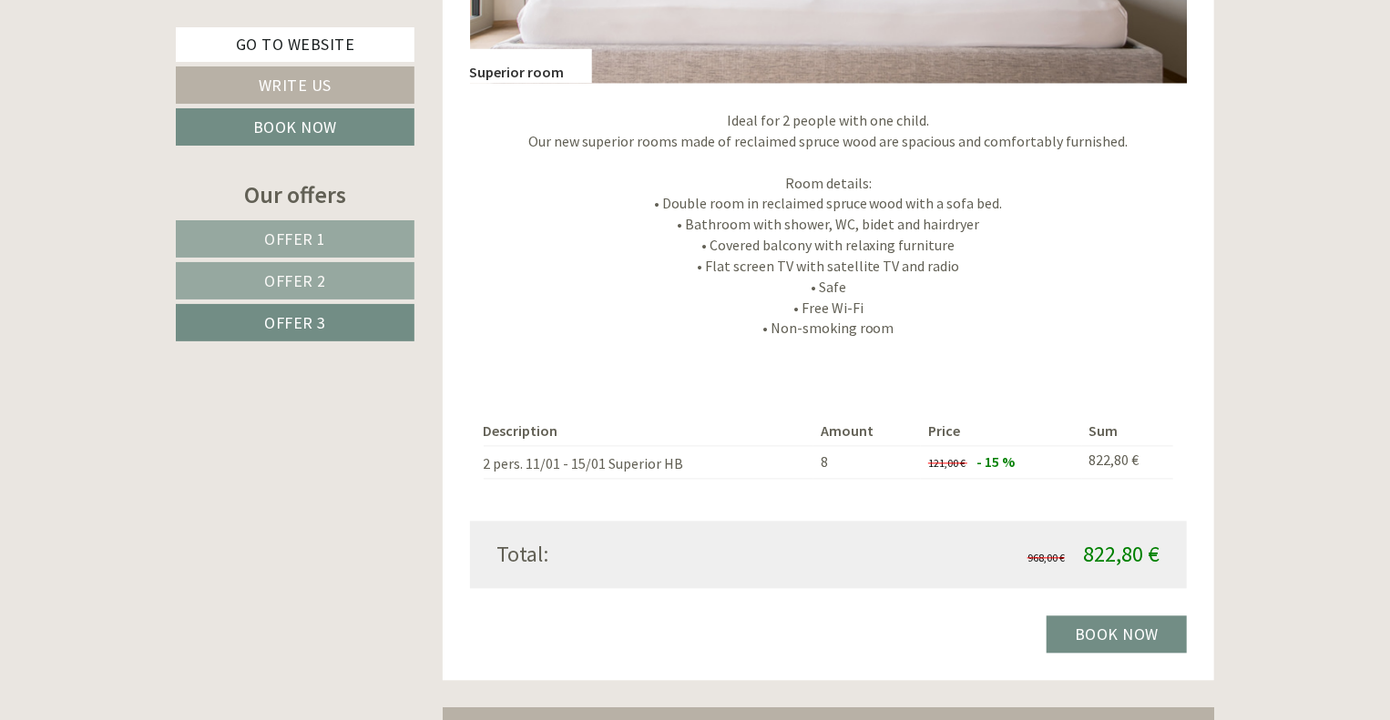
scroll to position [1835, 0]
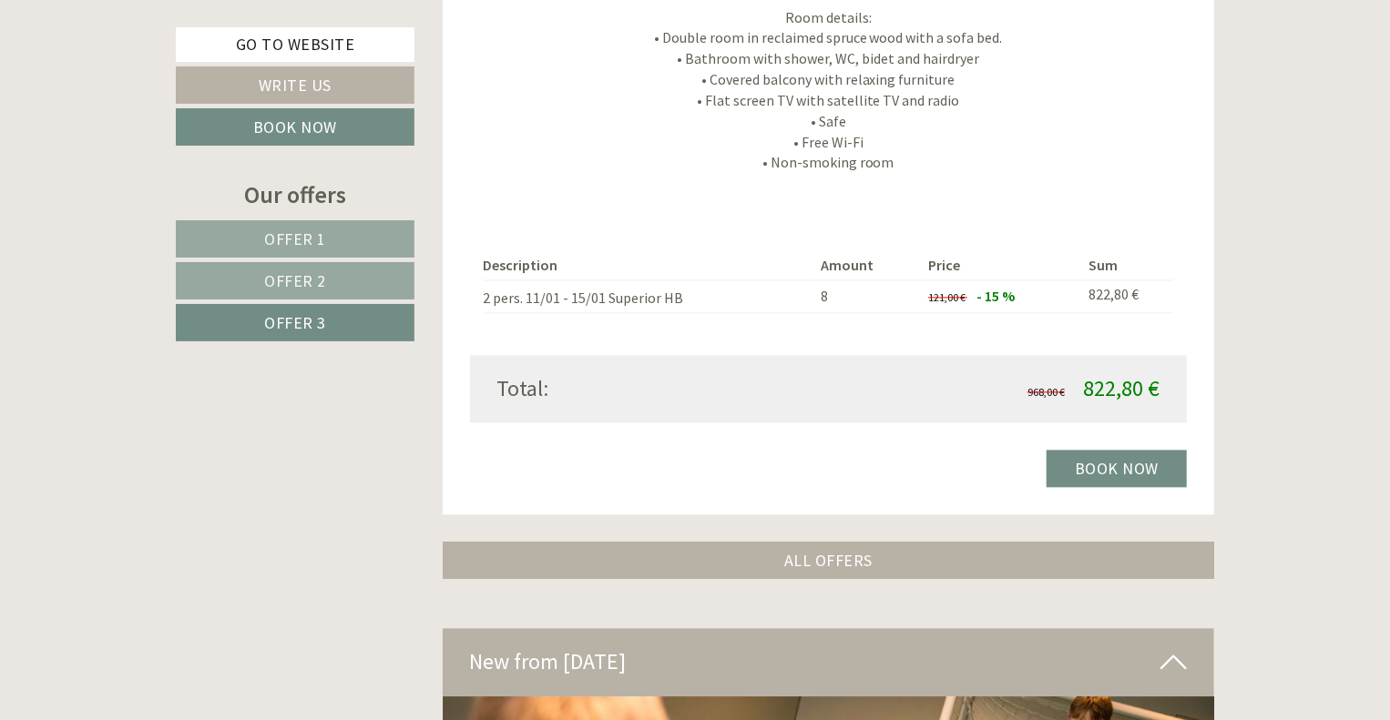
click at [312, 233] on span "Offer 1" at bounding box center [295, 239] width 62 height 21
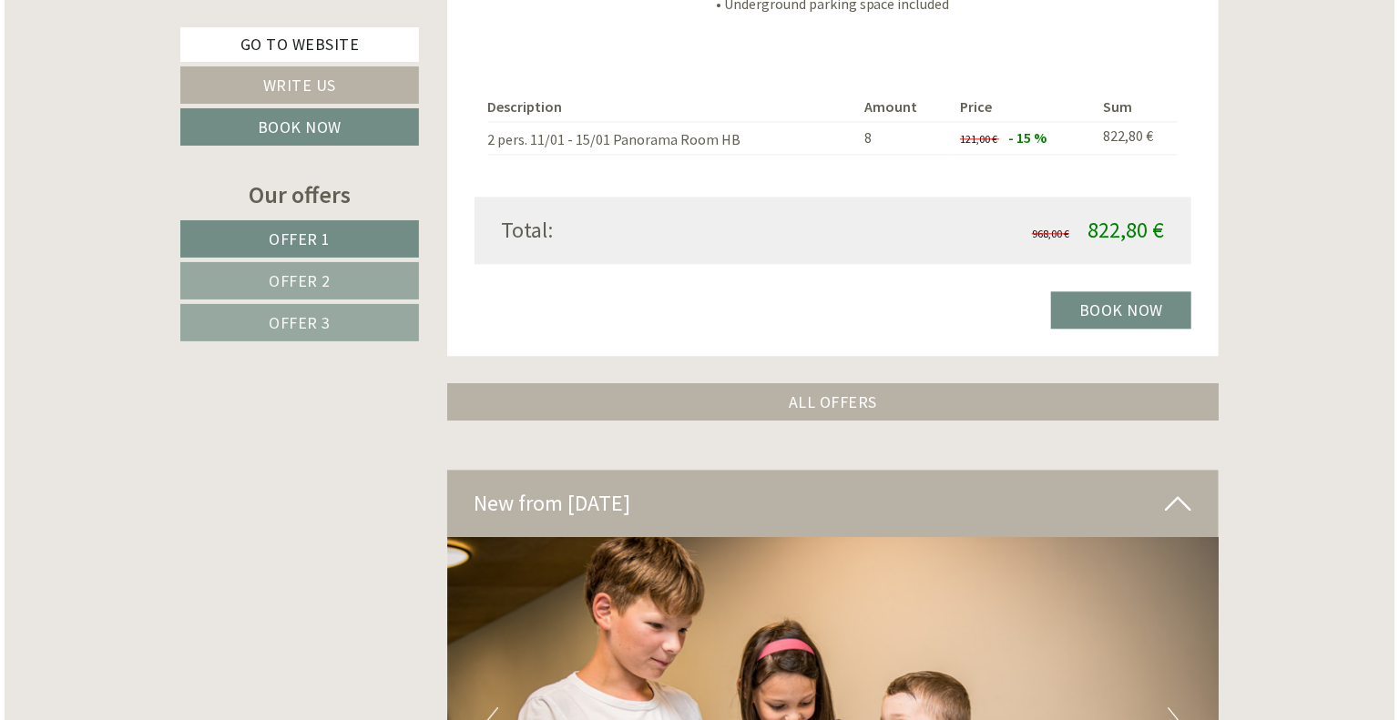
scroll to position [2017, 0]
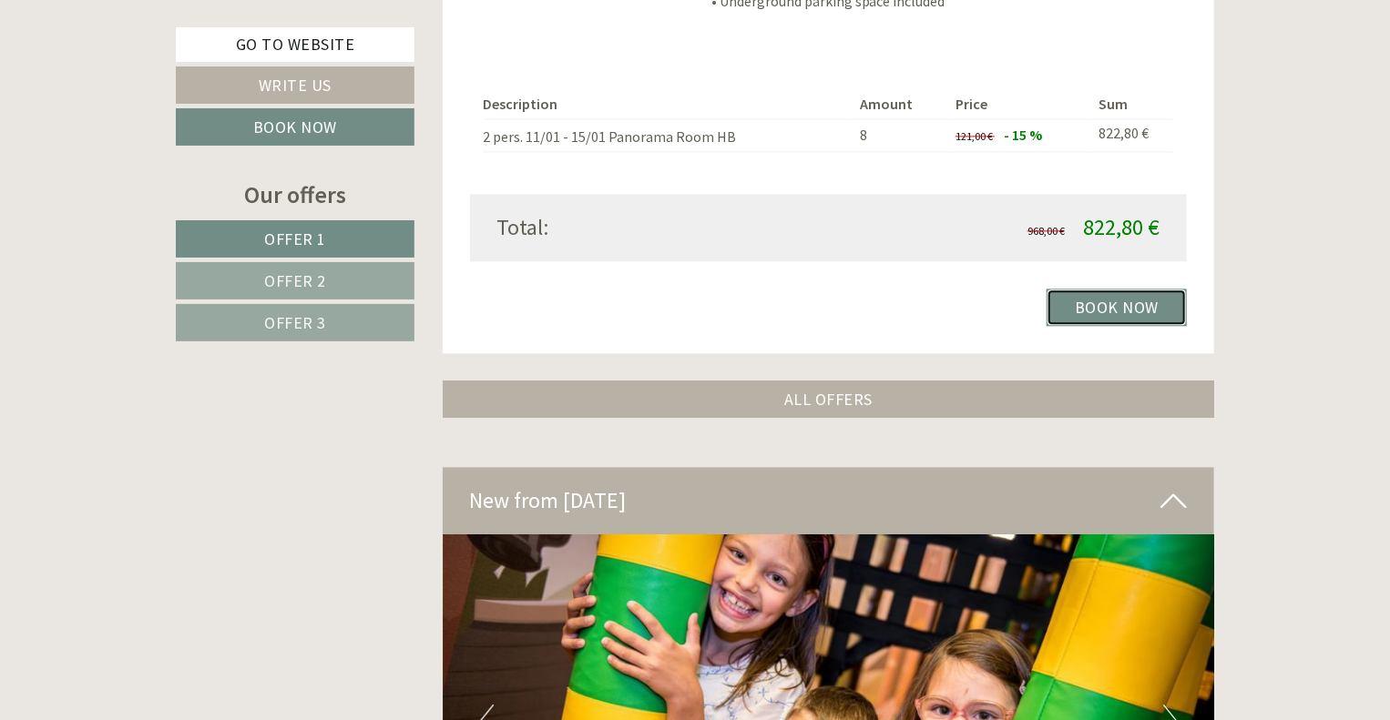
click at [1133, 307] on link "Book now" at bounding box center [1116, 307] width 140 height 37
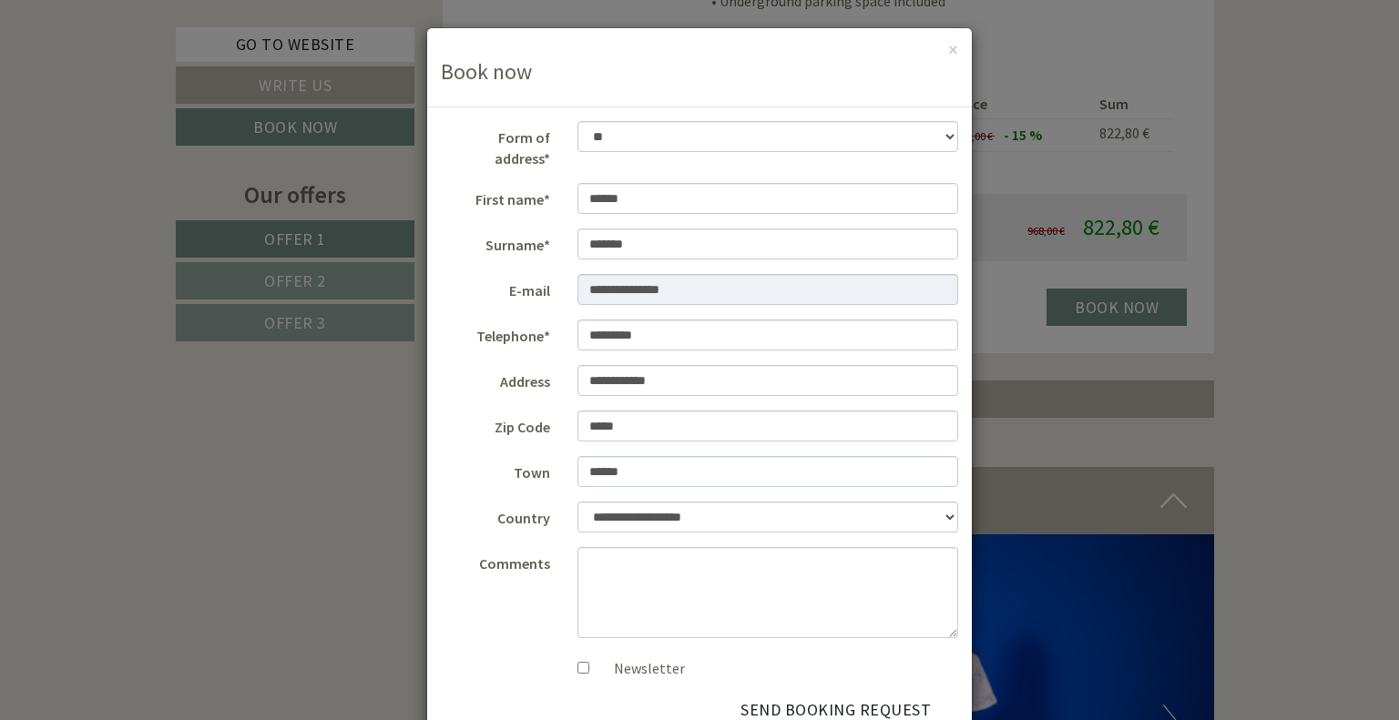
scroll to position [107, 0]
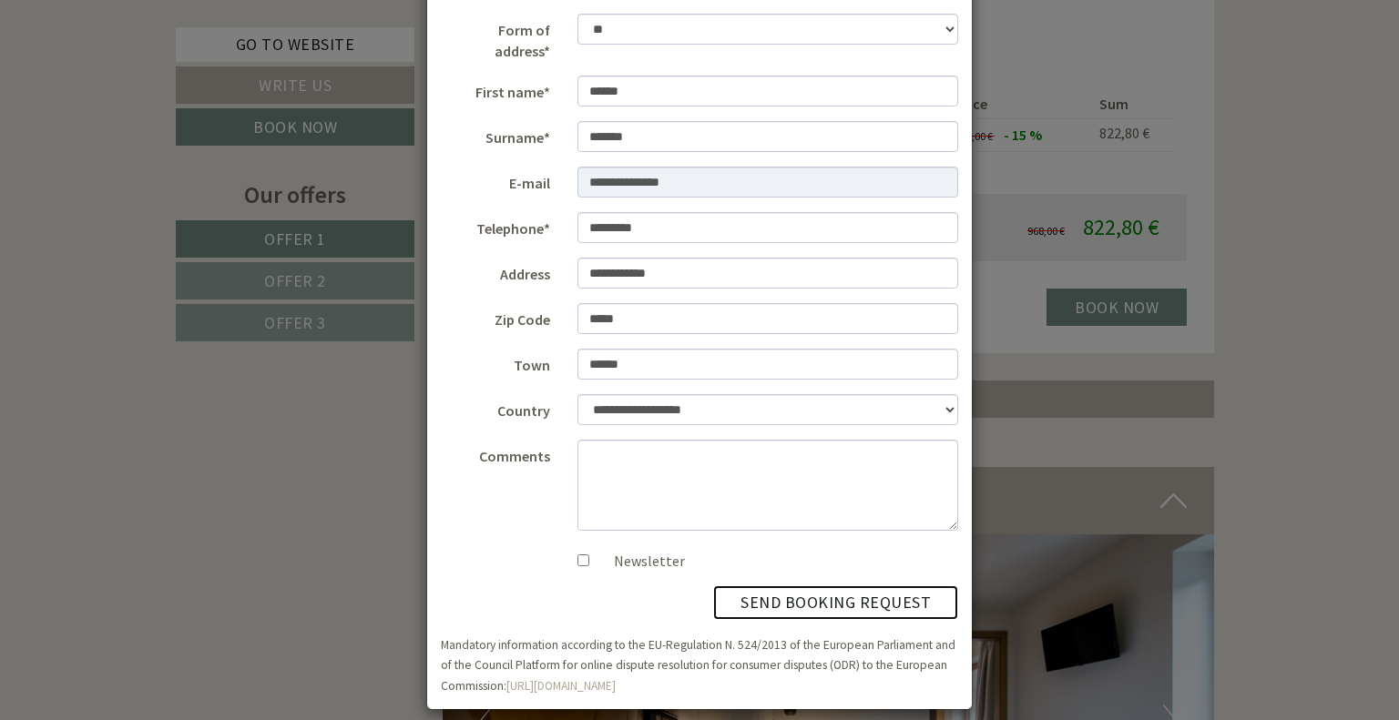
click at [803, 586] on button "send booking request" at bounding box center [835, 603] width 245 height 35
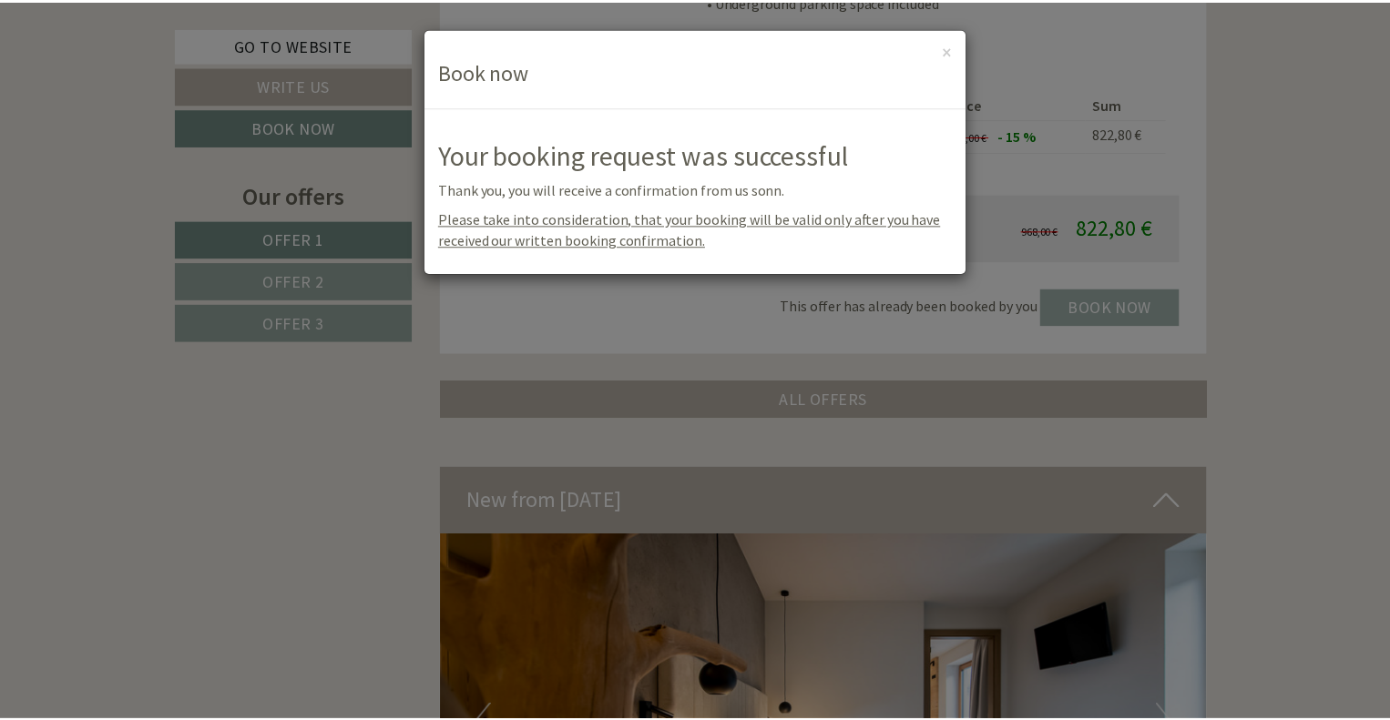
scroll to position [0, 0]
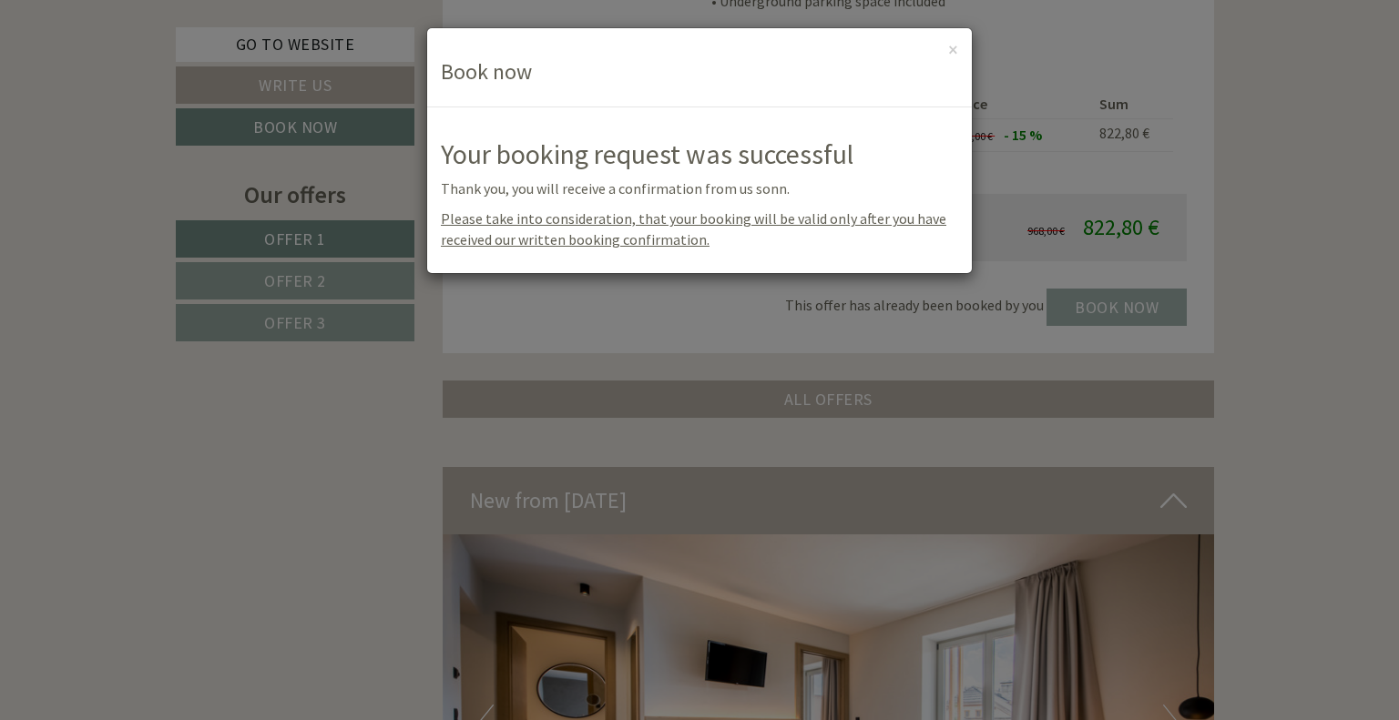
click at [277, 278] on div "**********" at bounding box center [699, 360] width 1399 height 720
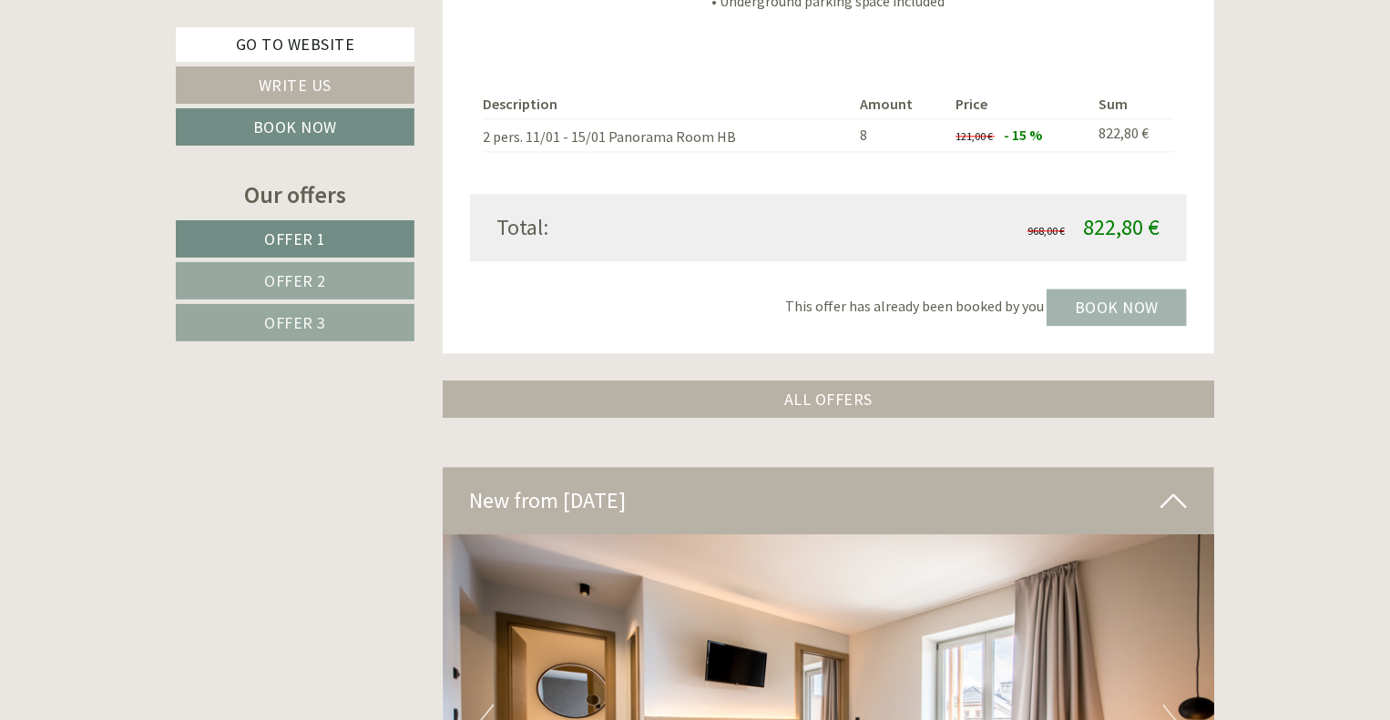
click at [315, 284] on span "Offer 2" at bounding box center [295, 280] width 62 height 21
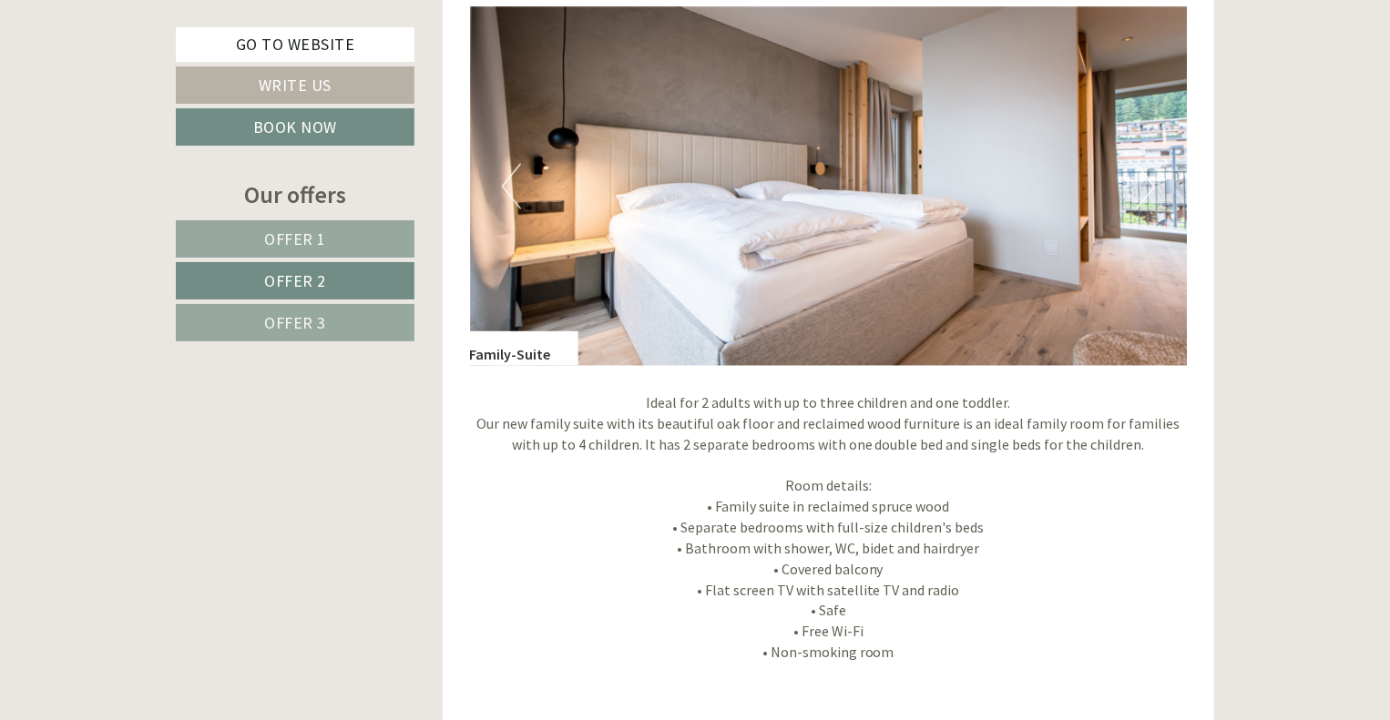
scroll to position [1744, 0]
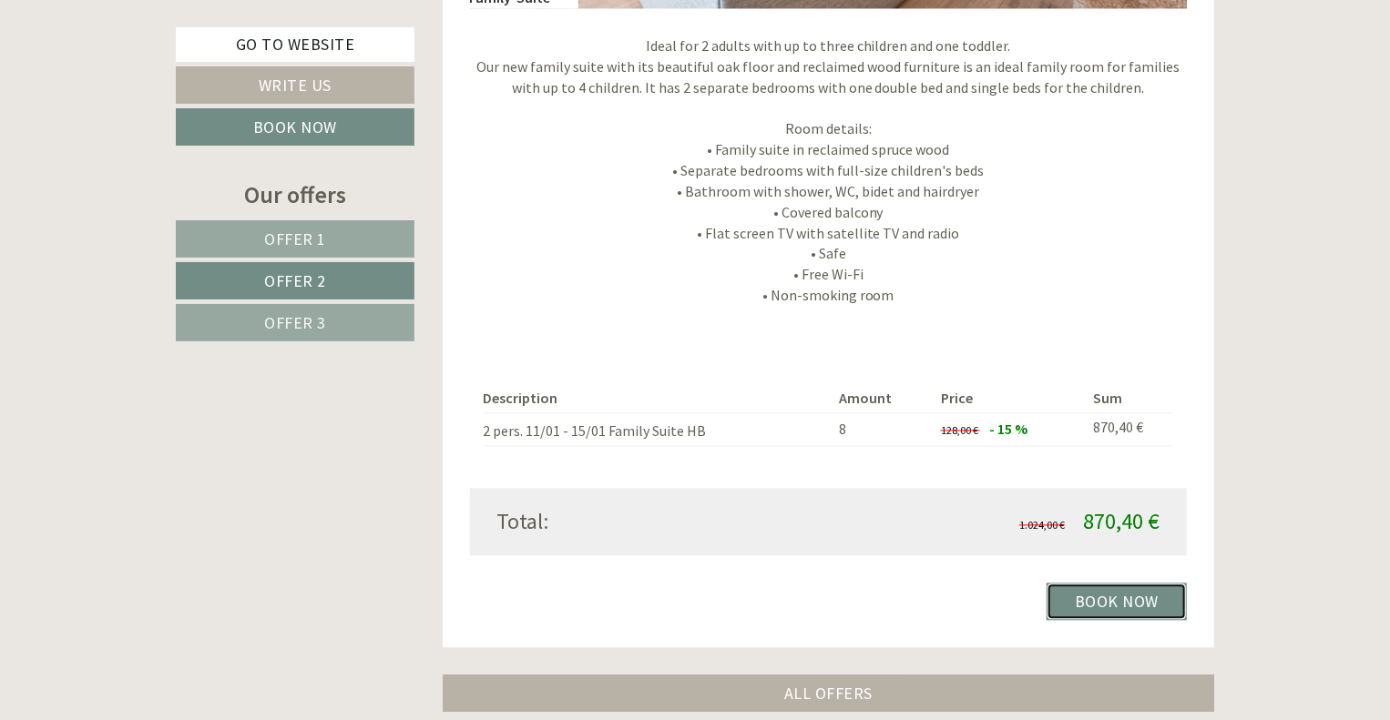
click at [1123, 604] on link "Book now" at bounding box center [1116, 601] width 140 height 37
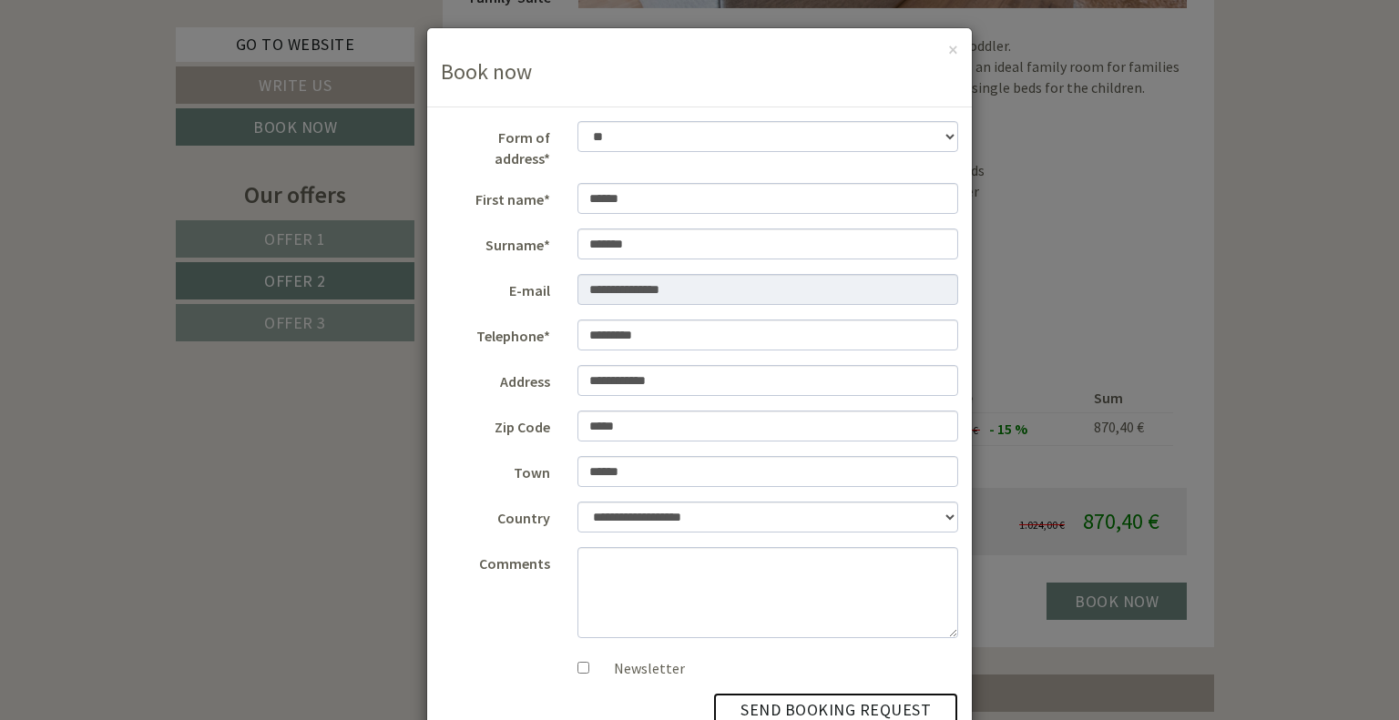
click at [854, 693] on button "send booking request" at bounding box center [835, 710] width 245 height 35
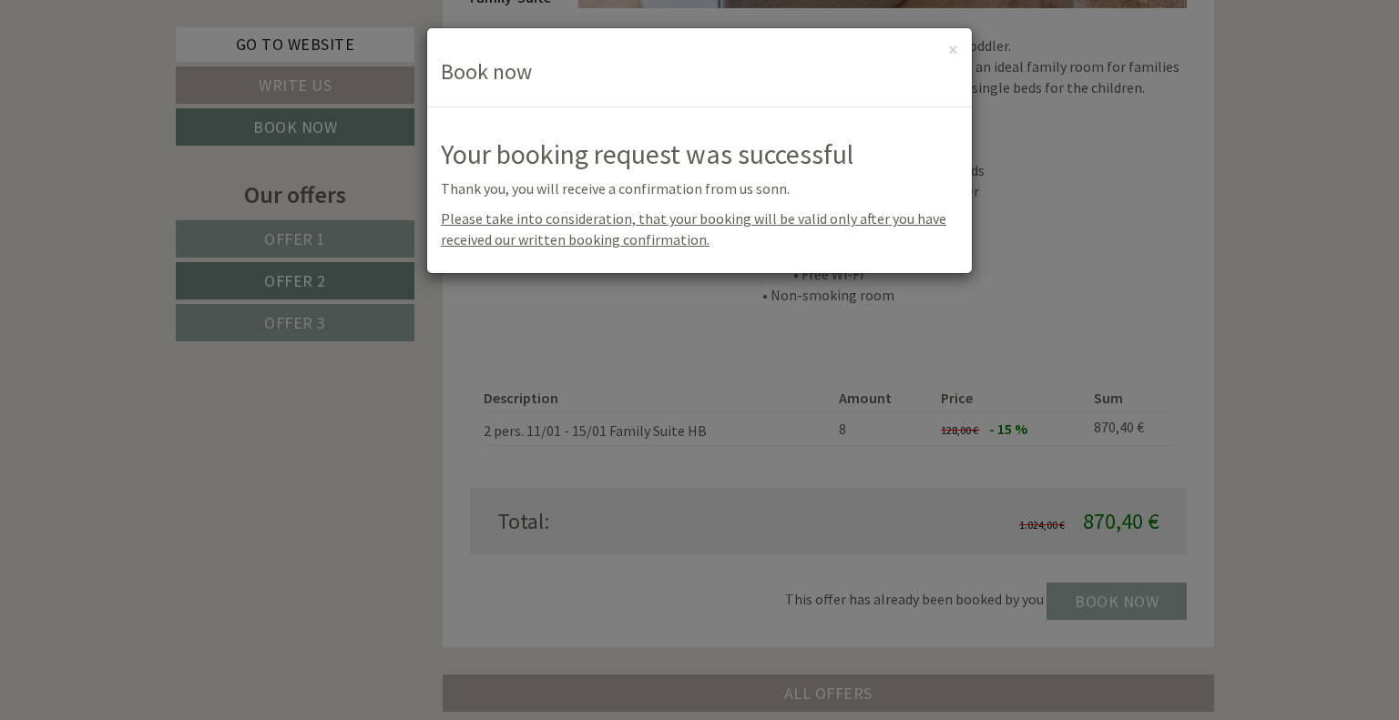
click at [300, 325] on div "**********" at bounding box center [699, 360] width 1399 height 720
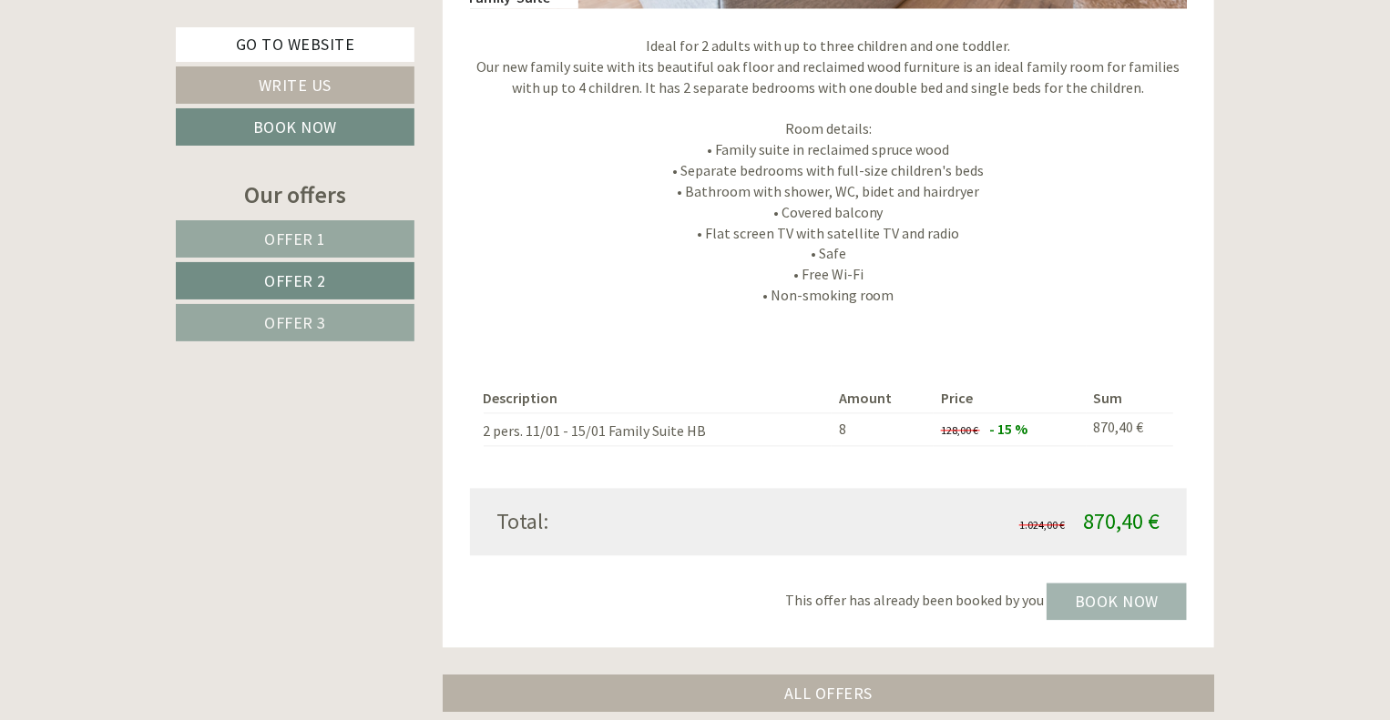
click at [300, 325] on span "Offer 3" at bounding box center [295, 322] width 62 height 21
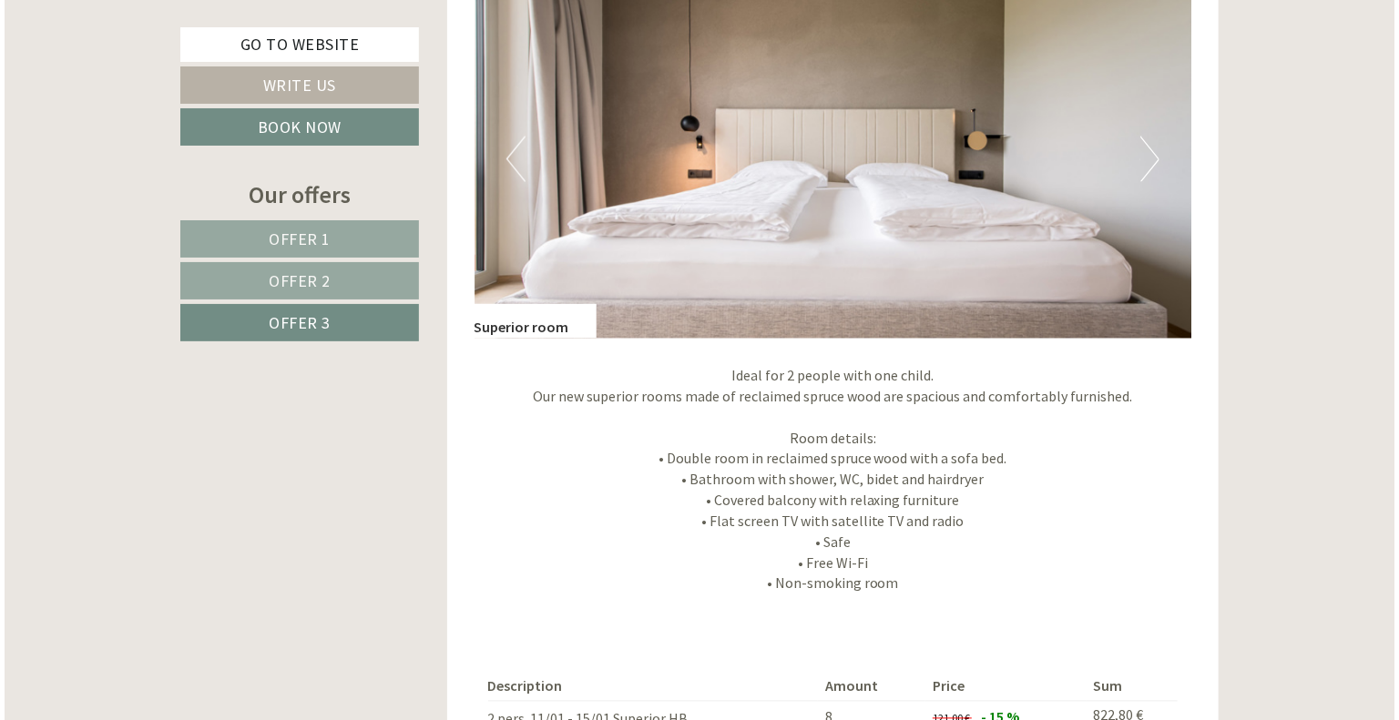
scroll to position [1653, 0]
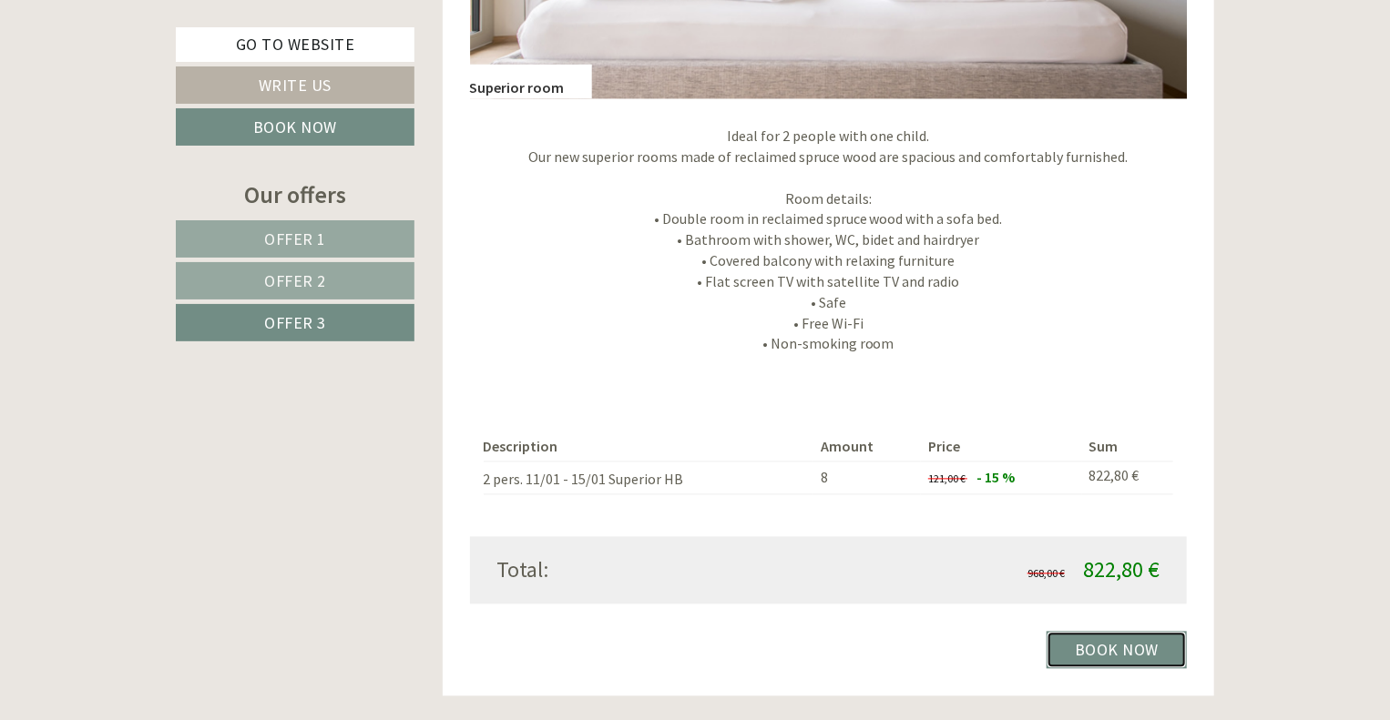
click at [1122, 657] on link "Book now" at bounding box center [1116, 650] width 140 height 37
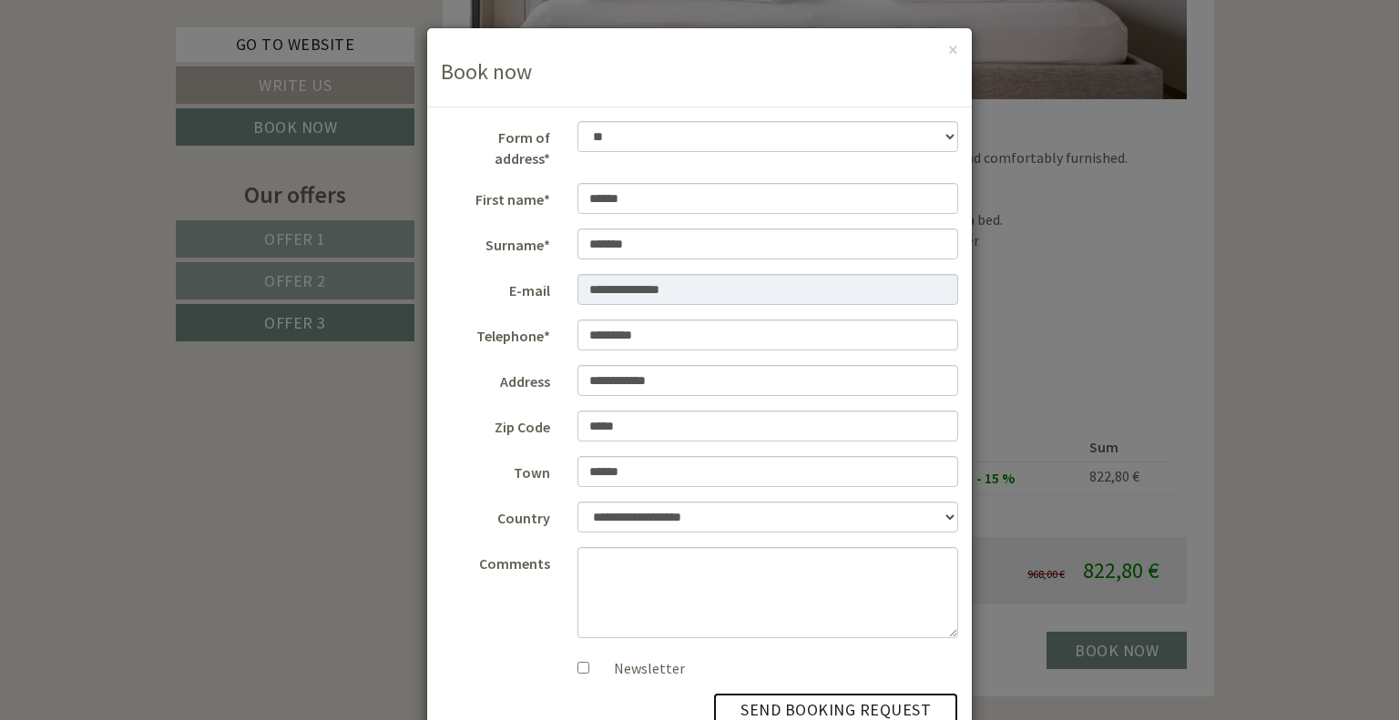
click at [852, 697] on button "send booking request" at bounding box center [835, 710] width 245 height 35
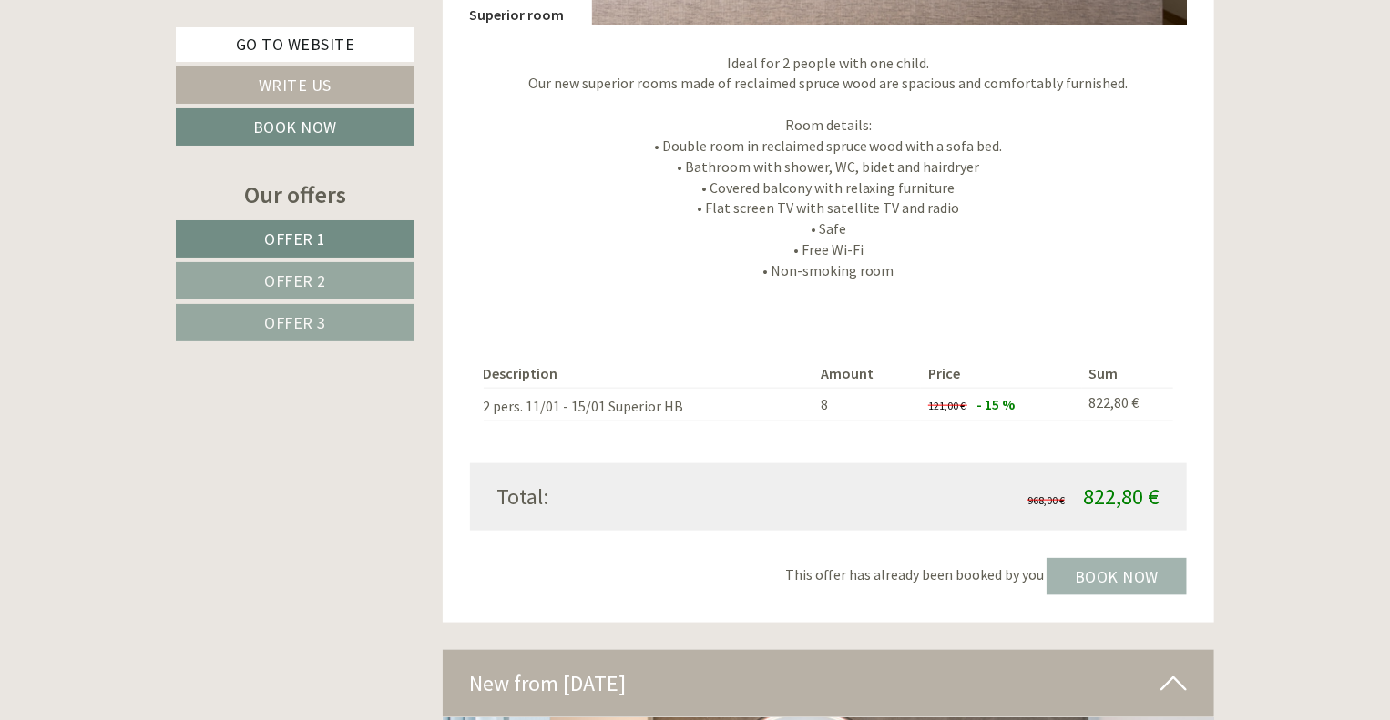
scroll to position [4371, 0]
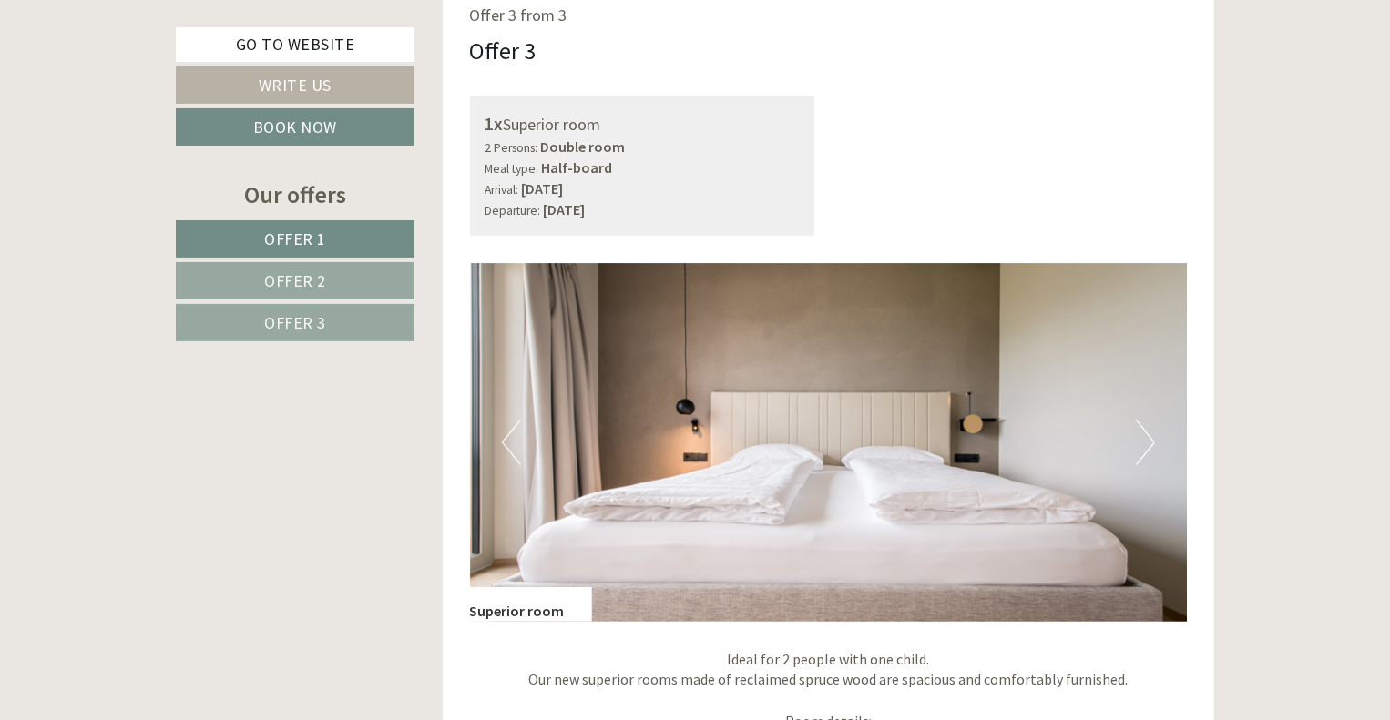
click at [290, 267] on link "Offer 2" at bounding box center [295, 280] width 239 height 37
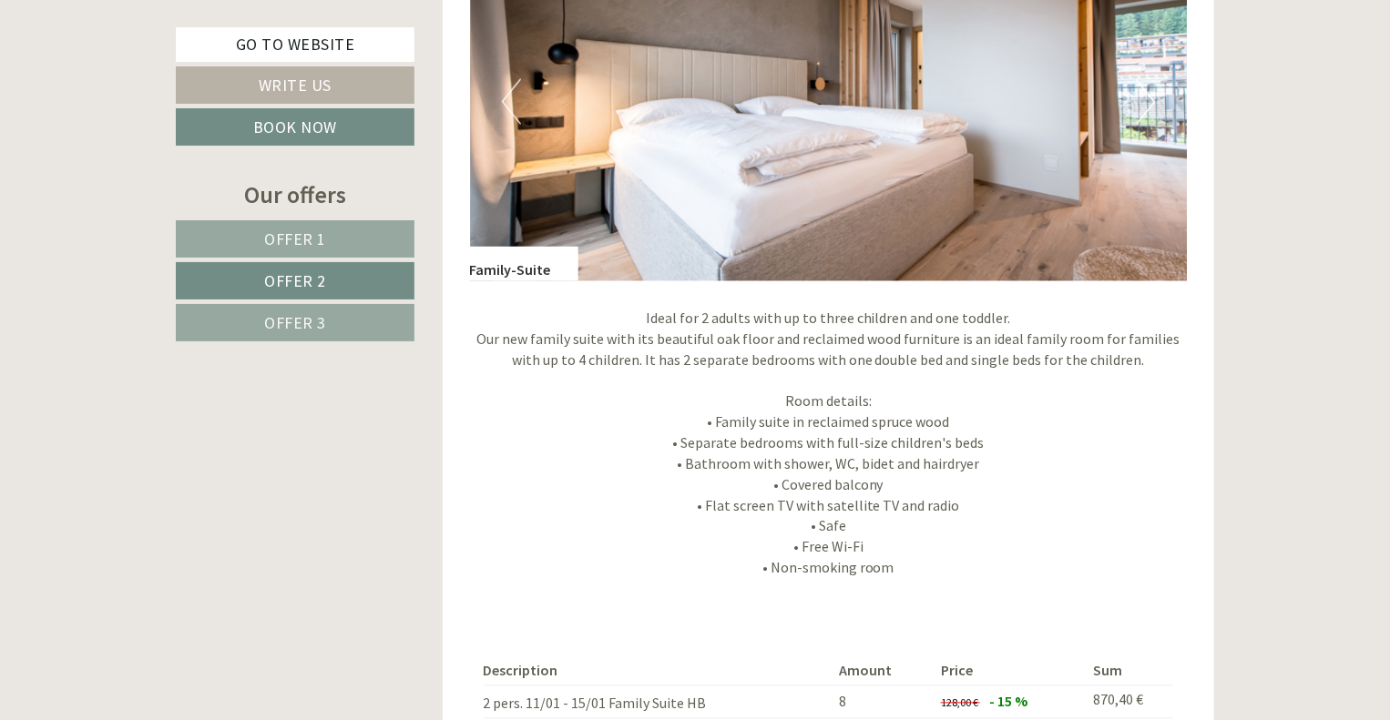
scroll to position [1015, 0]
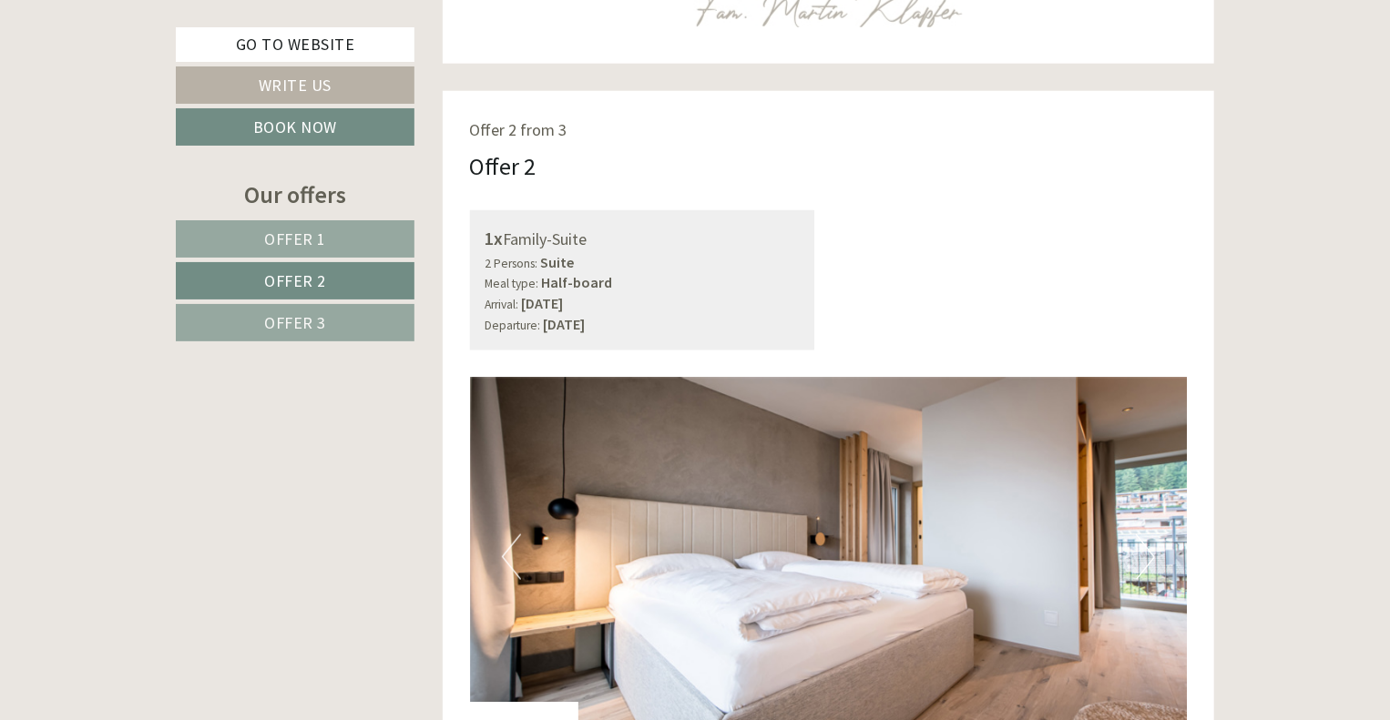
click at [260, 316] on link "Offer 3" at bounding box center [295, 322] width 239 height 37
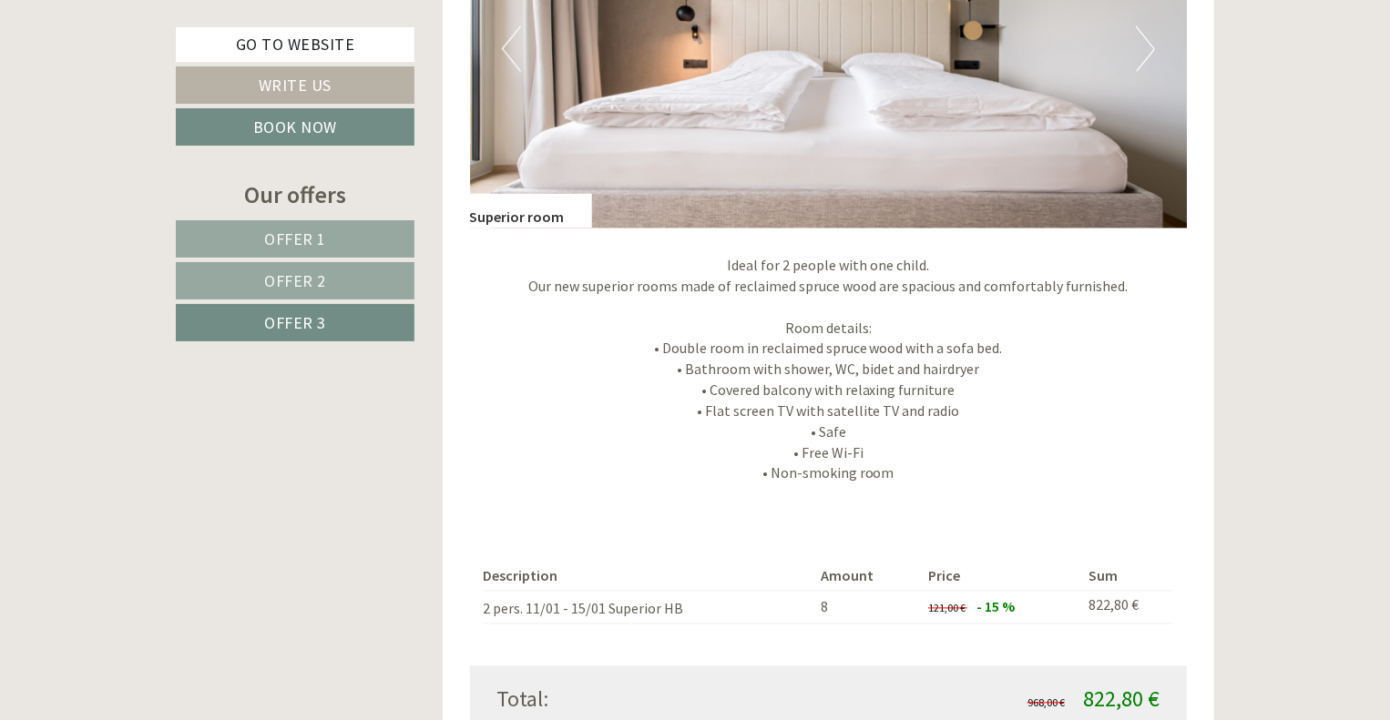
scroll to position [1562, 0]
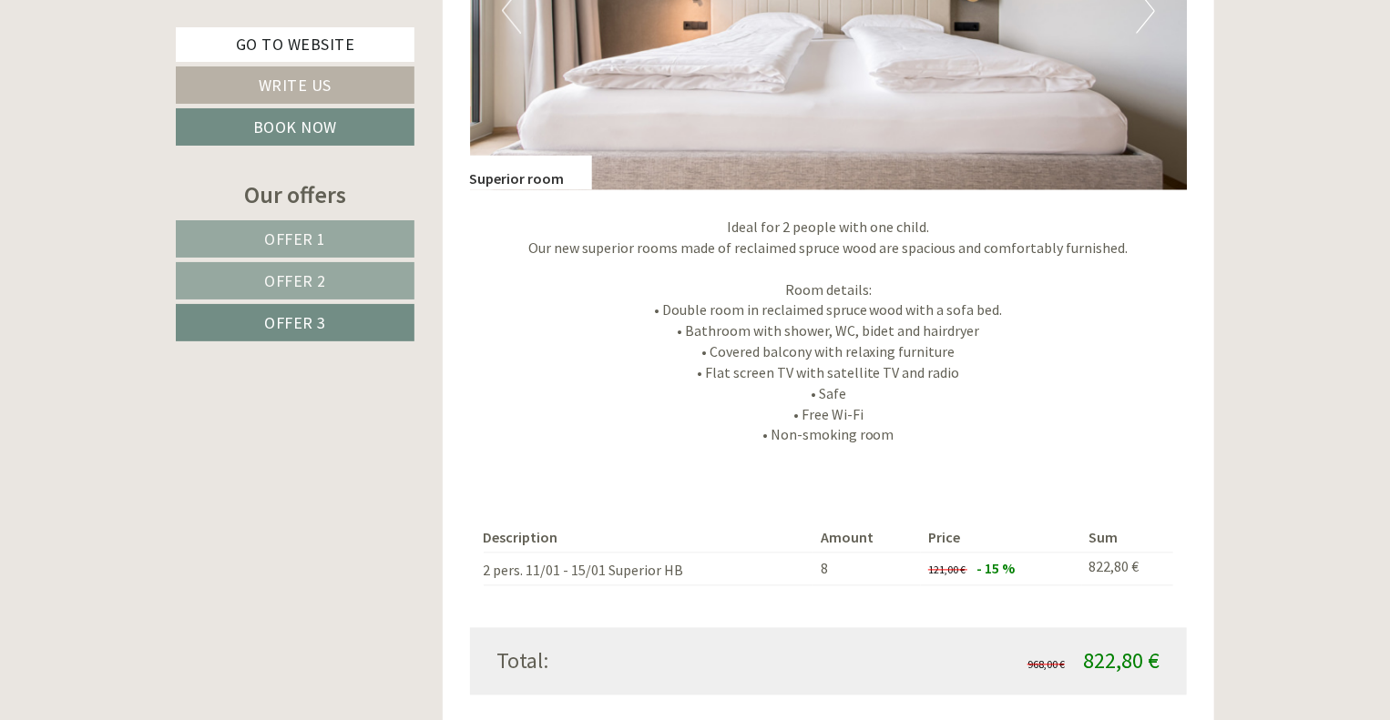
click at [293, 273] on span "Offer 2" at bounding box center [295, 280] width 62 height 21
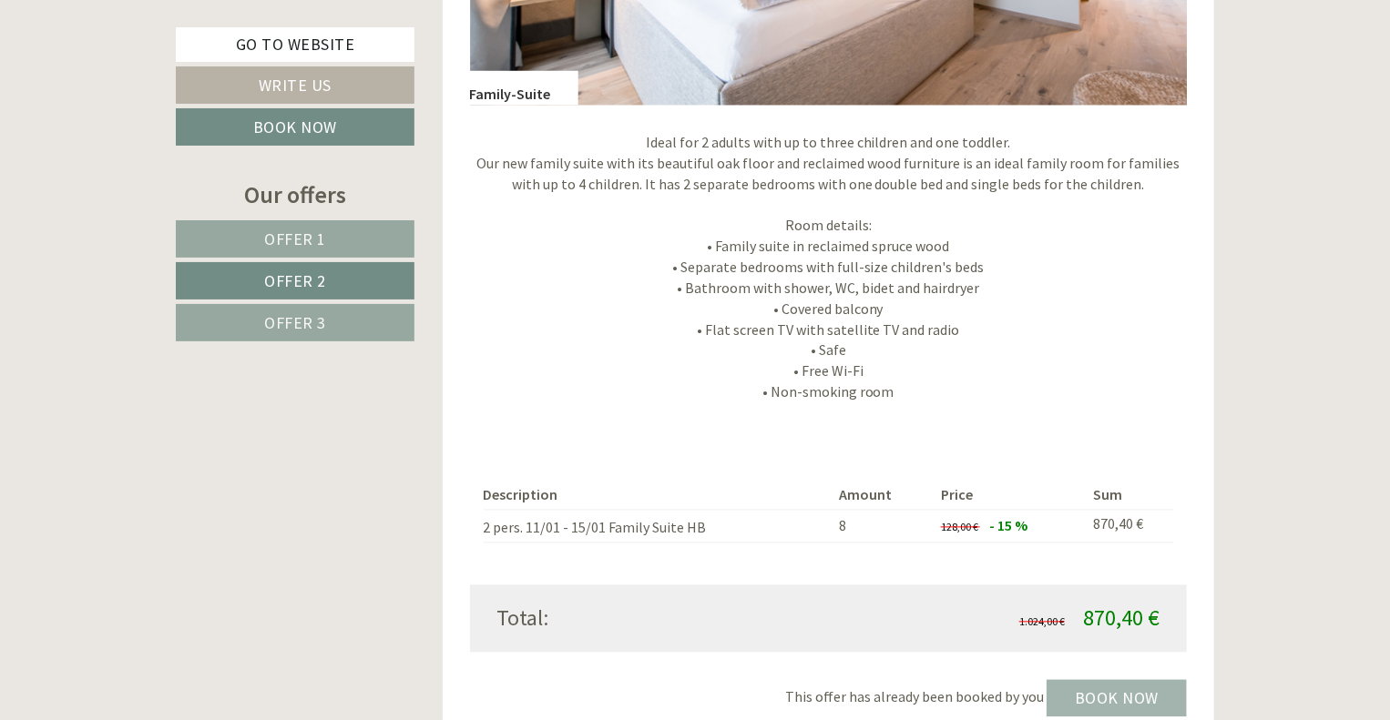
scroll to position [1653, 0]
